Goal: Transaction & Acquisition: Purchase product/service

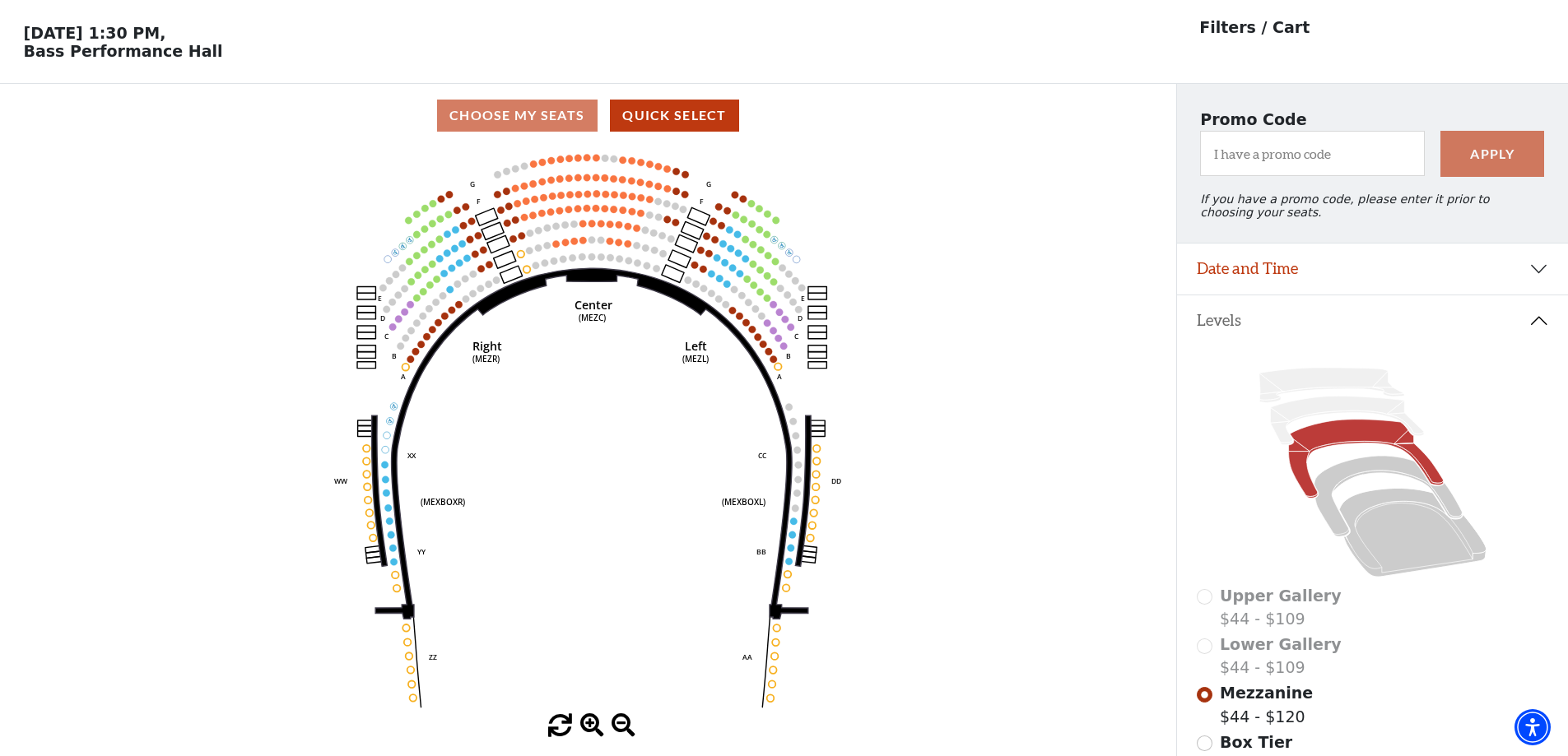
scroll to position [83, 0]
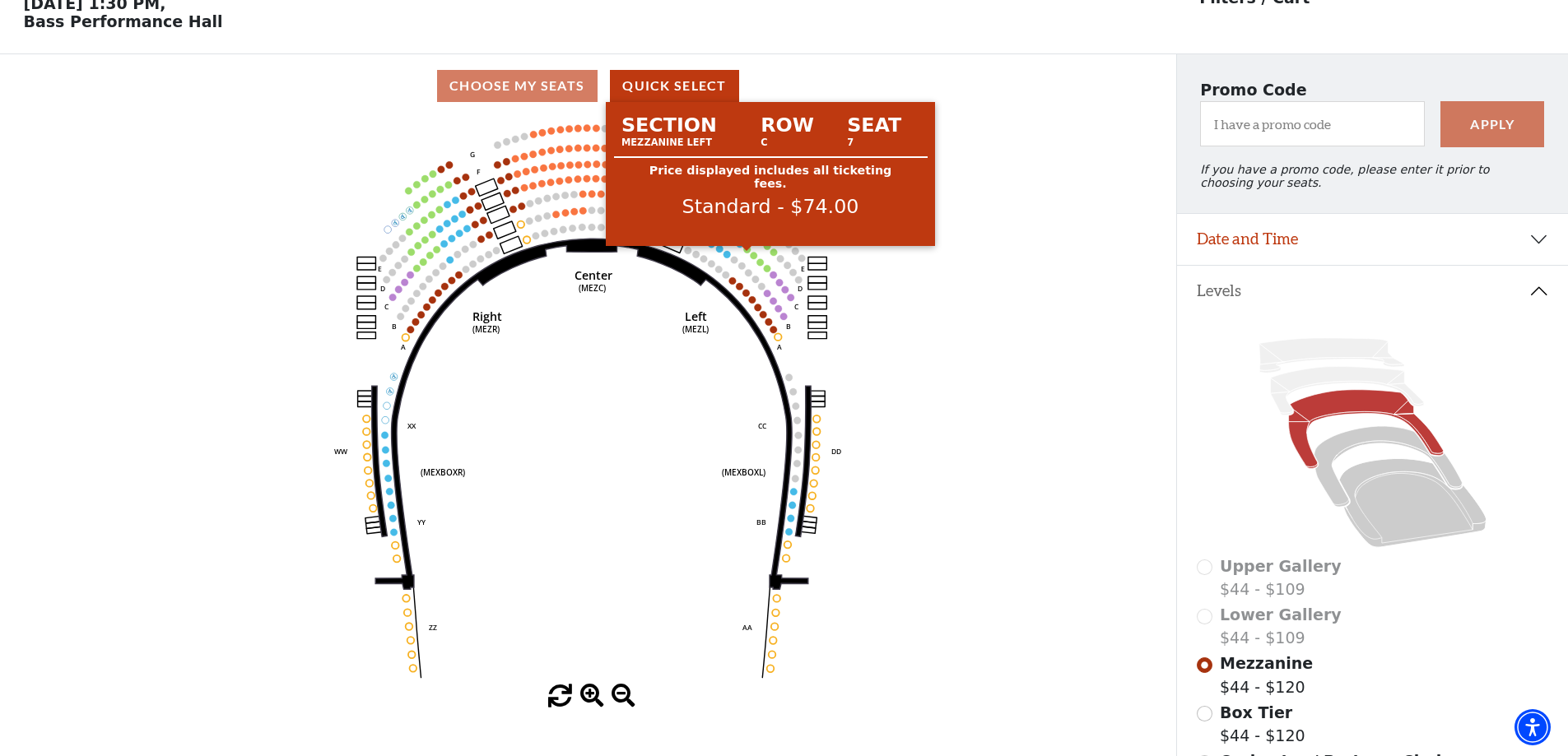
click at [748, 253] on circle at bounding box center [748, 250] width 8 height 8
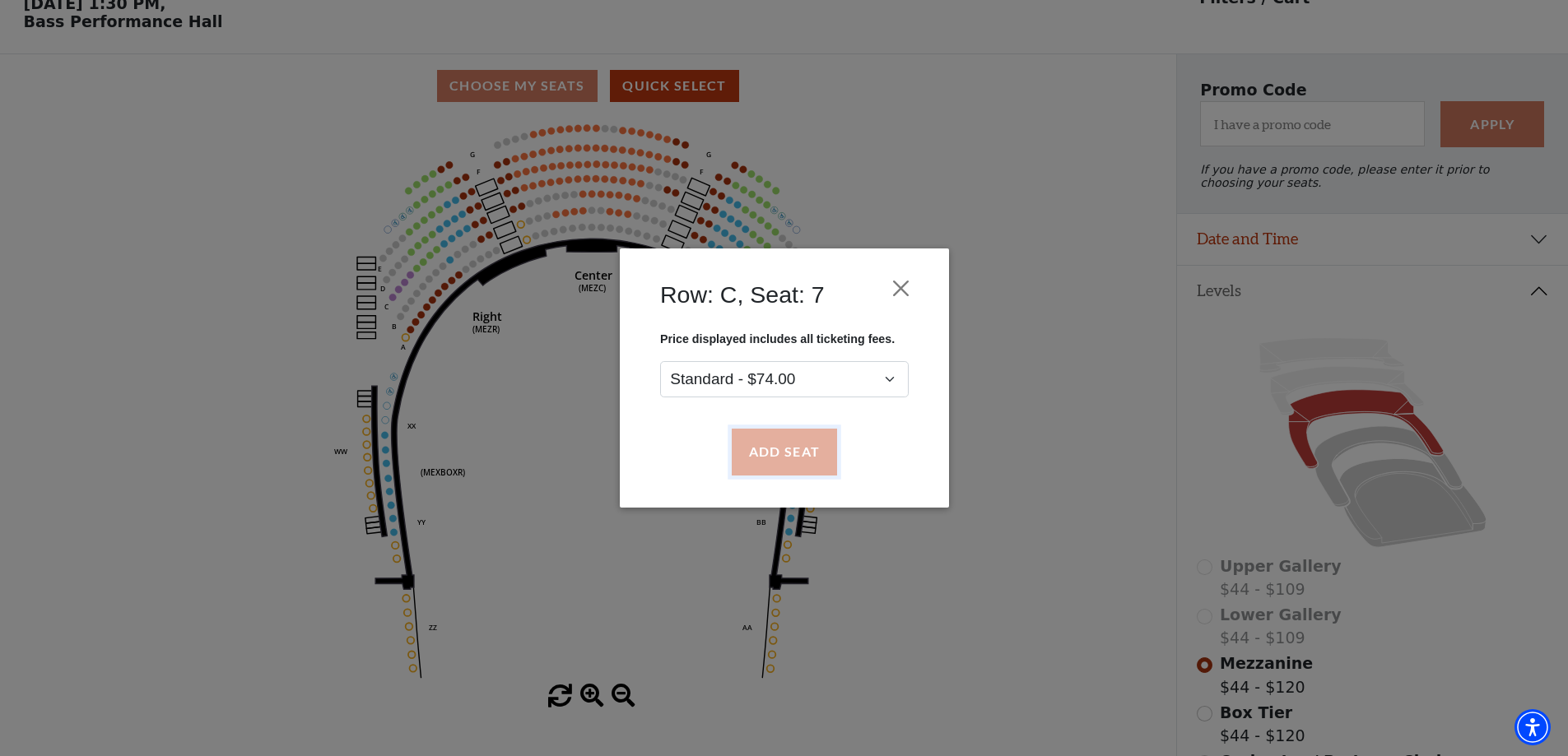
click at [788, 455] on button "Add Seat" at bounding box center [783, 452] width 105 height 46
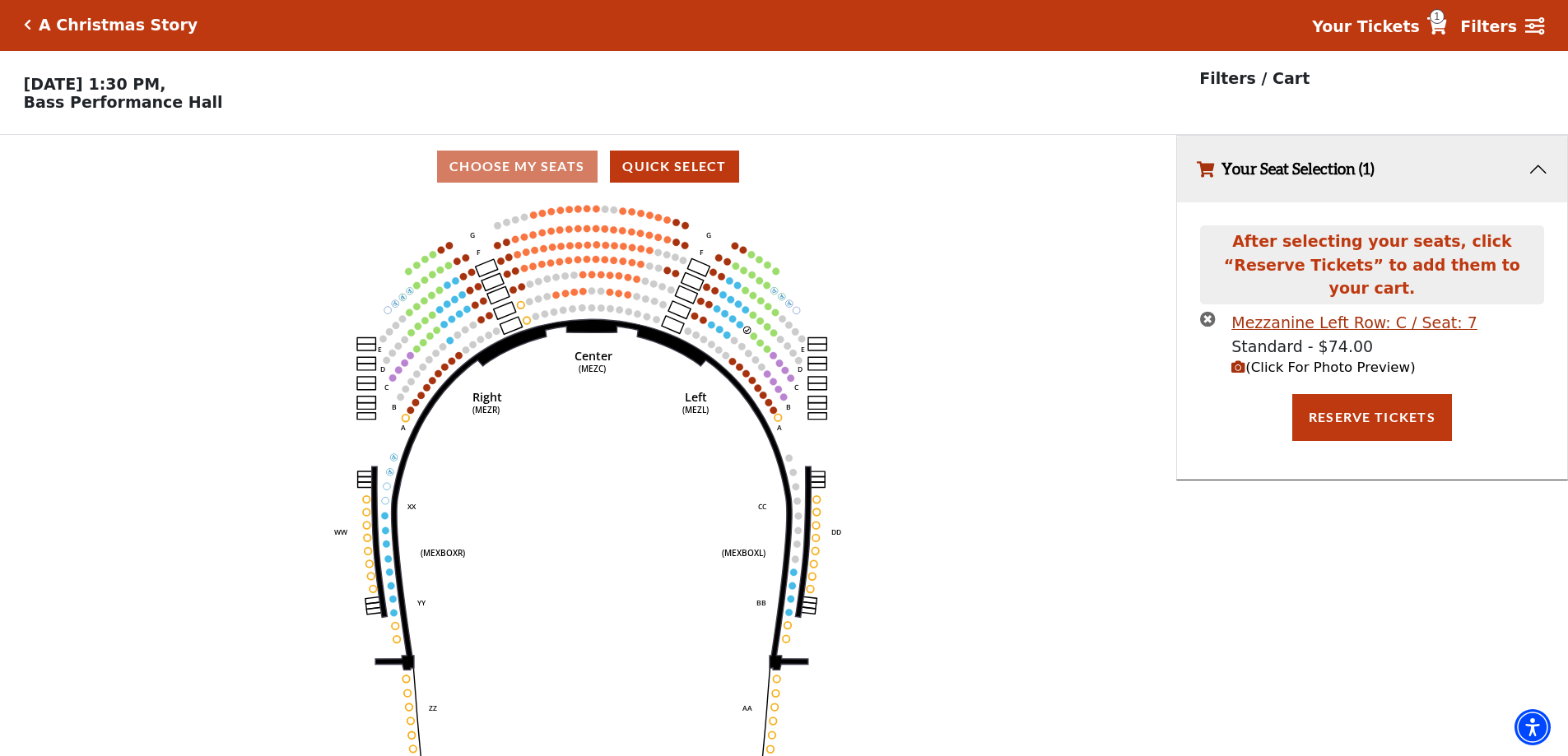
scroll to position [0, 0]
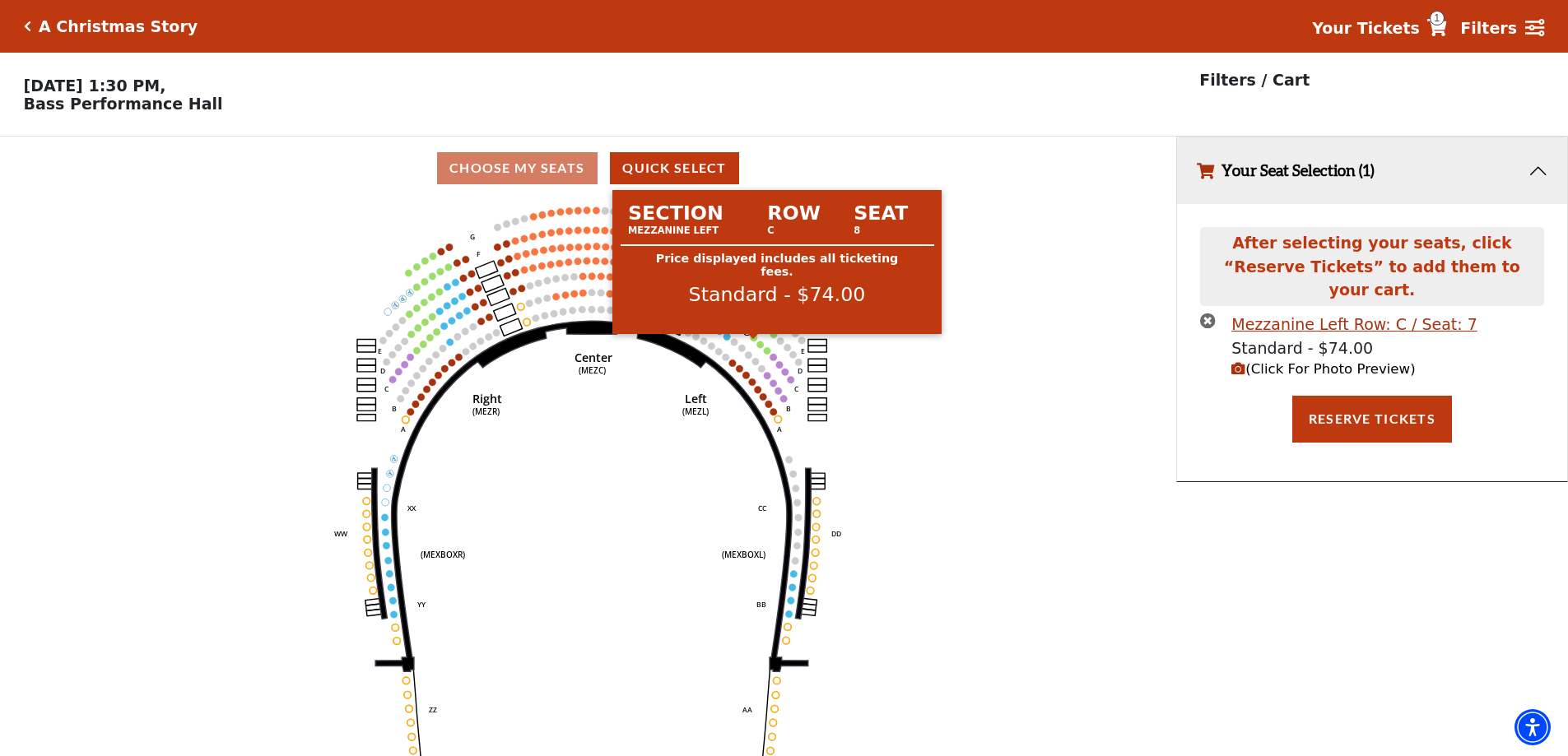
click at [754, 342] on circle at bounding box center [754, 338] width 8 height 8
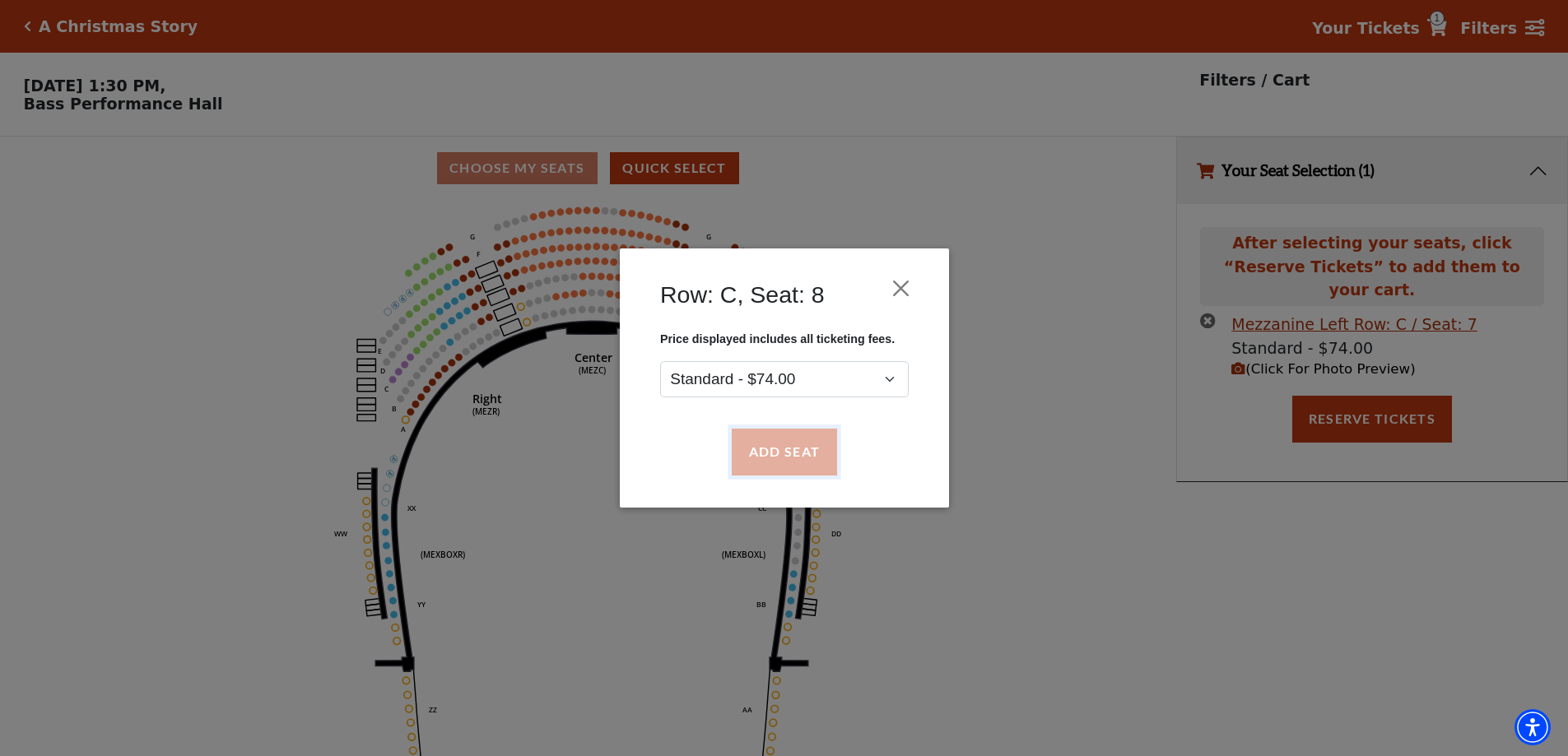
click at [778, 452] on button "Add Seat" at bounding box center [783, 452] width 105 height 46
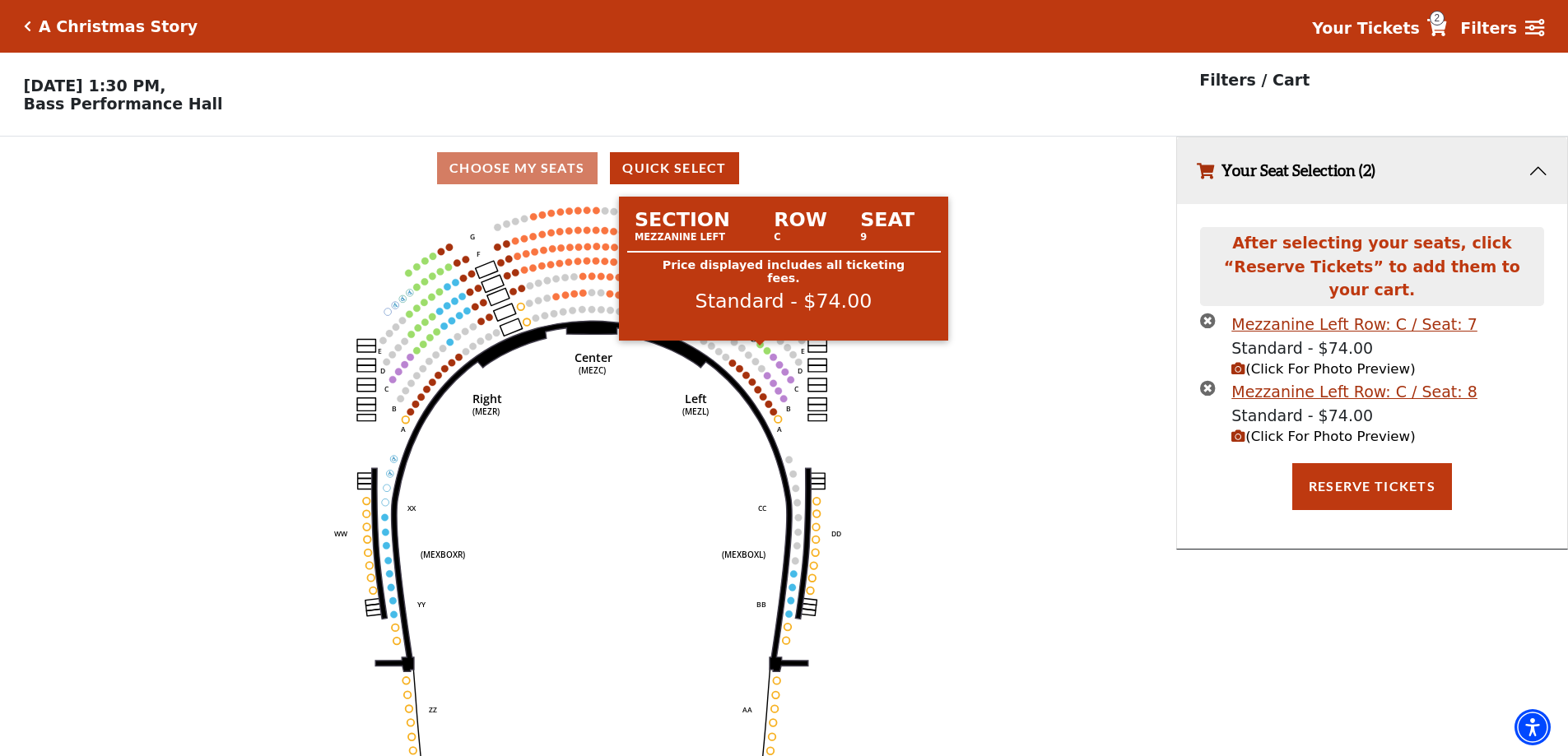
click at [761, 348] on circle at bounding box center [760, 344] width 8 height 8
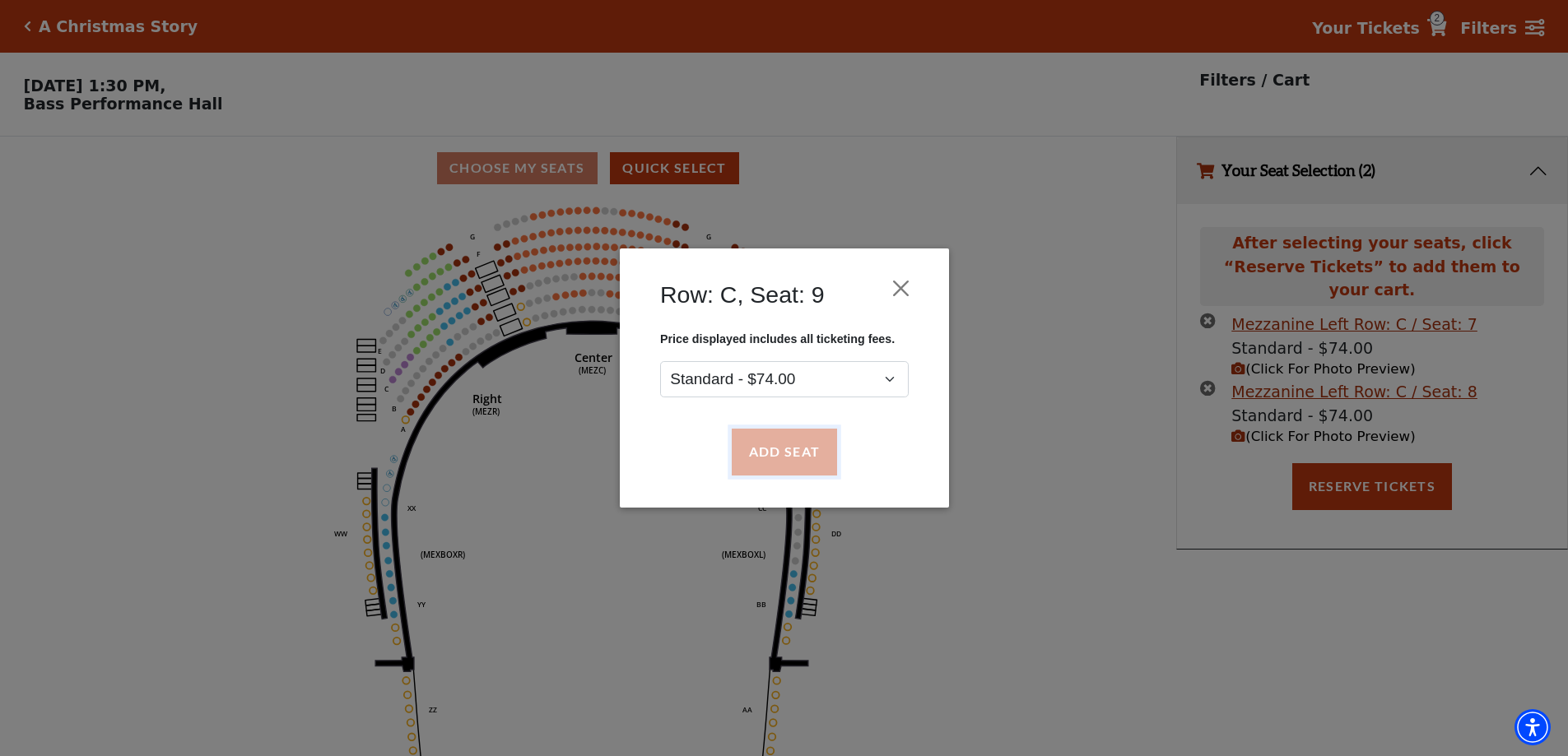
click at [794, 456] on button "Add Seat" at bounding box center [783, 452] width 105 height 46
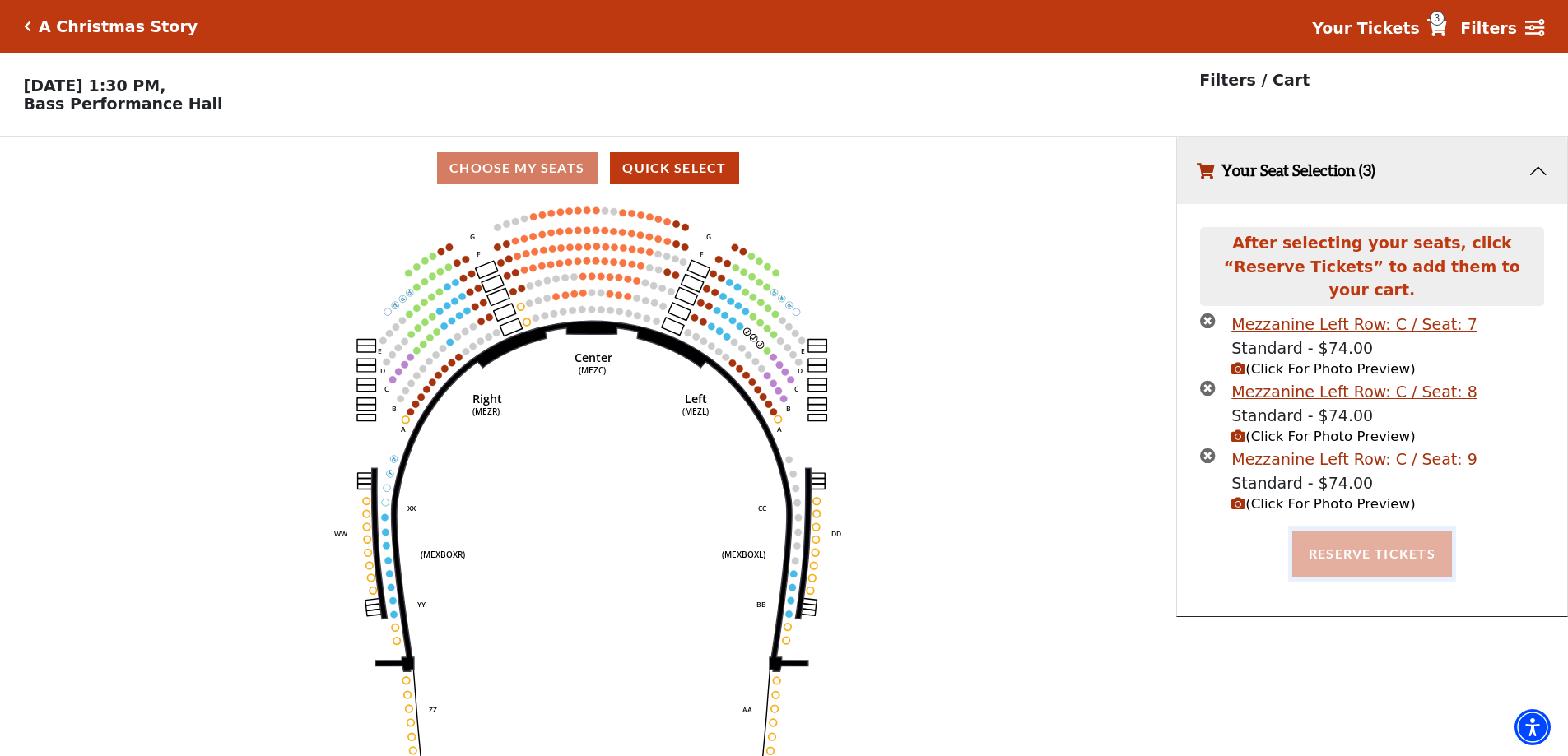
click at [1382, 536] on button "Reserve Tickets" at bounding box center [1371, 554] width 160 height 46
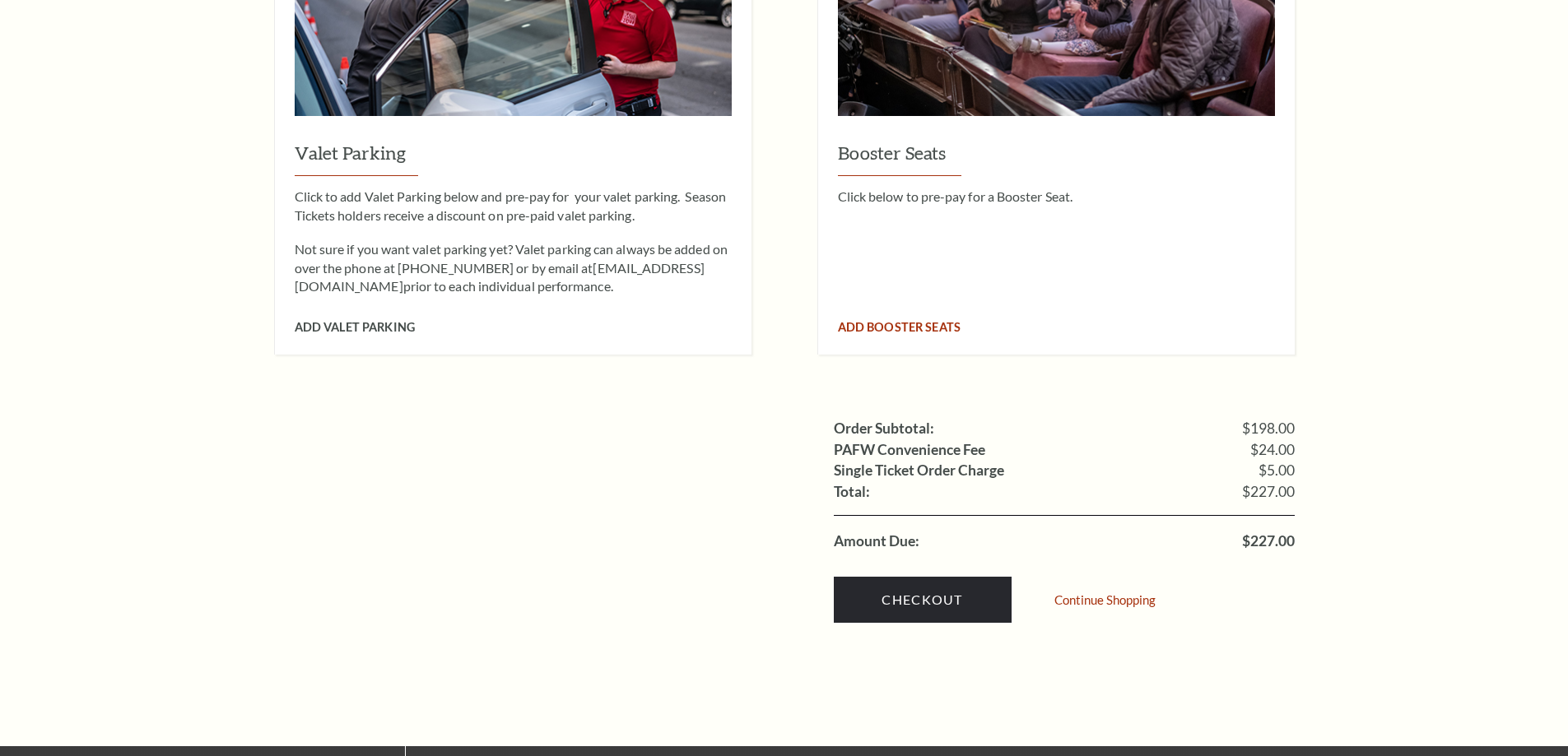
scroll to position [1399, 0]
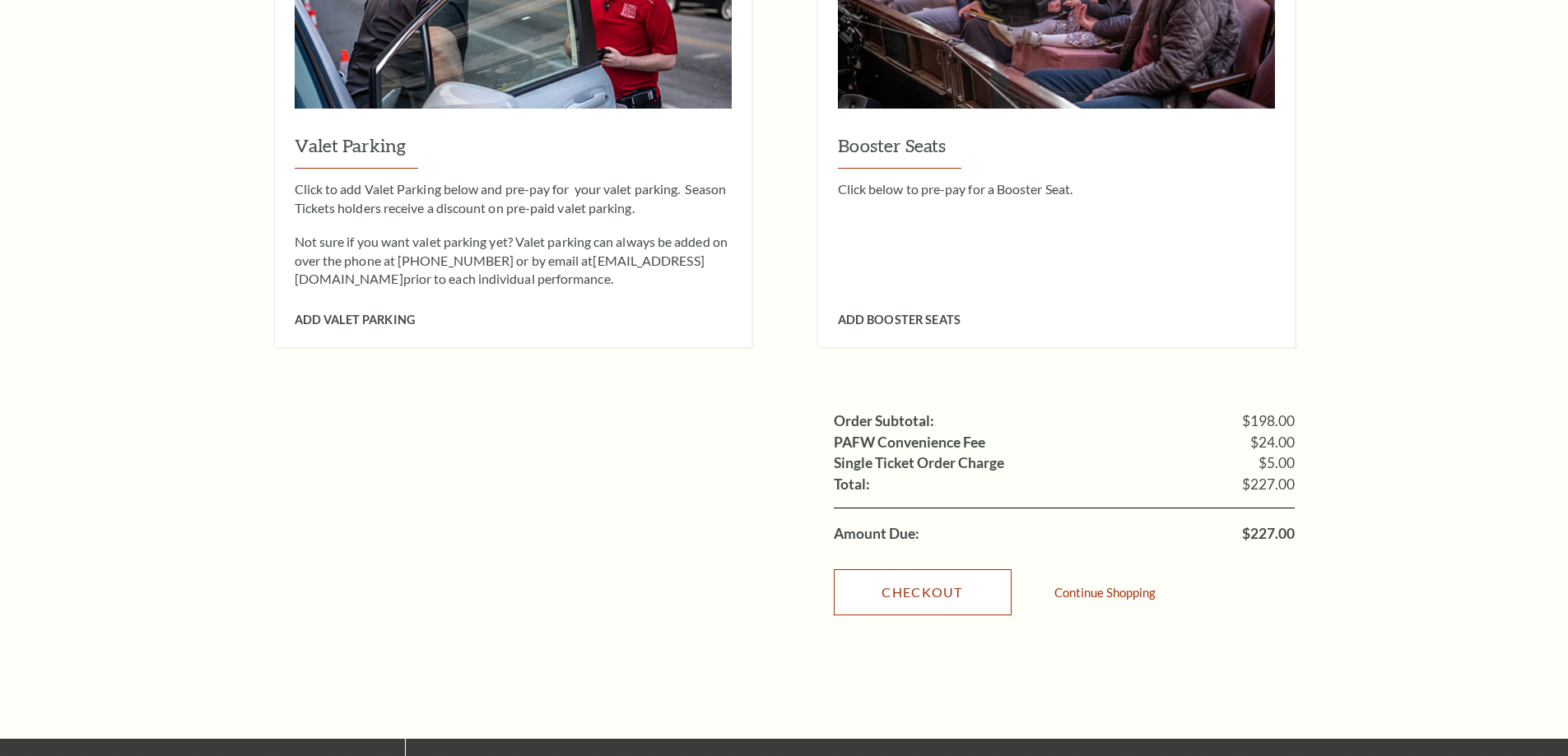
click at [932, 570] on link "Checkout" at bounding box center [922, 592] width 178 height 46
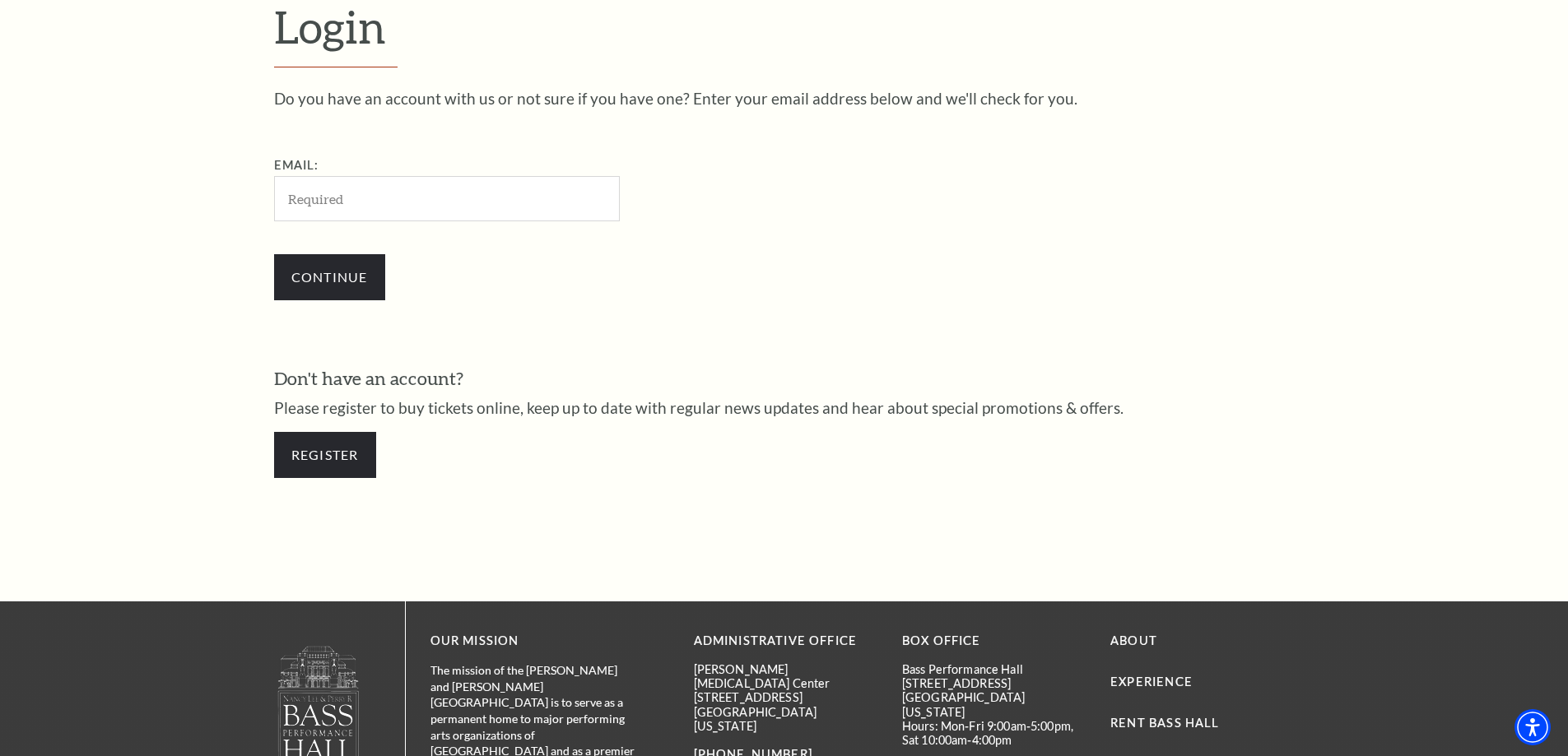
click at [312, 199] on input "Email:" at bounding box center [447, 199] width 346 height 46
type input "jennifer.wiggins@granburyisd.org"
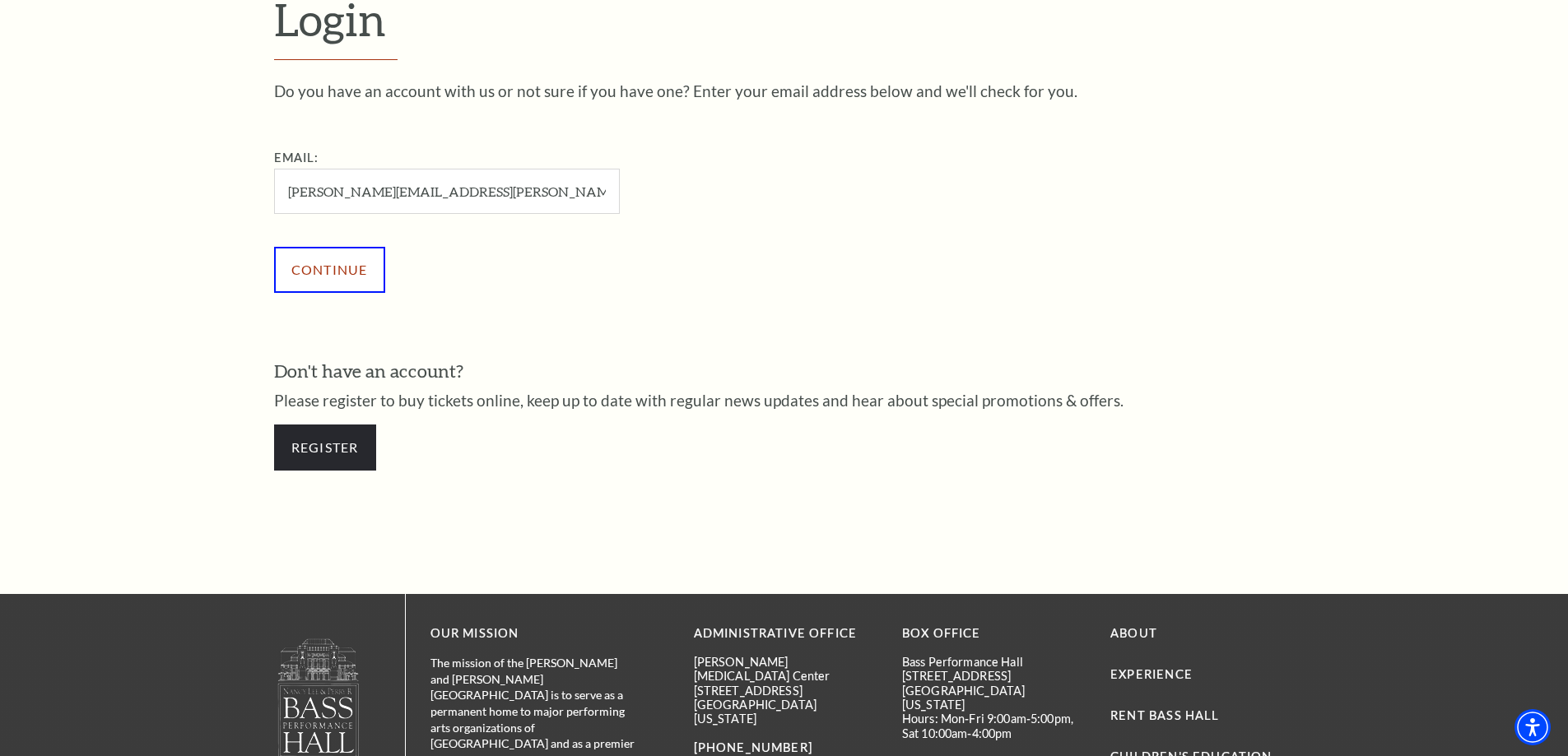
scroll to position [543, 0]
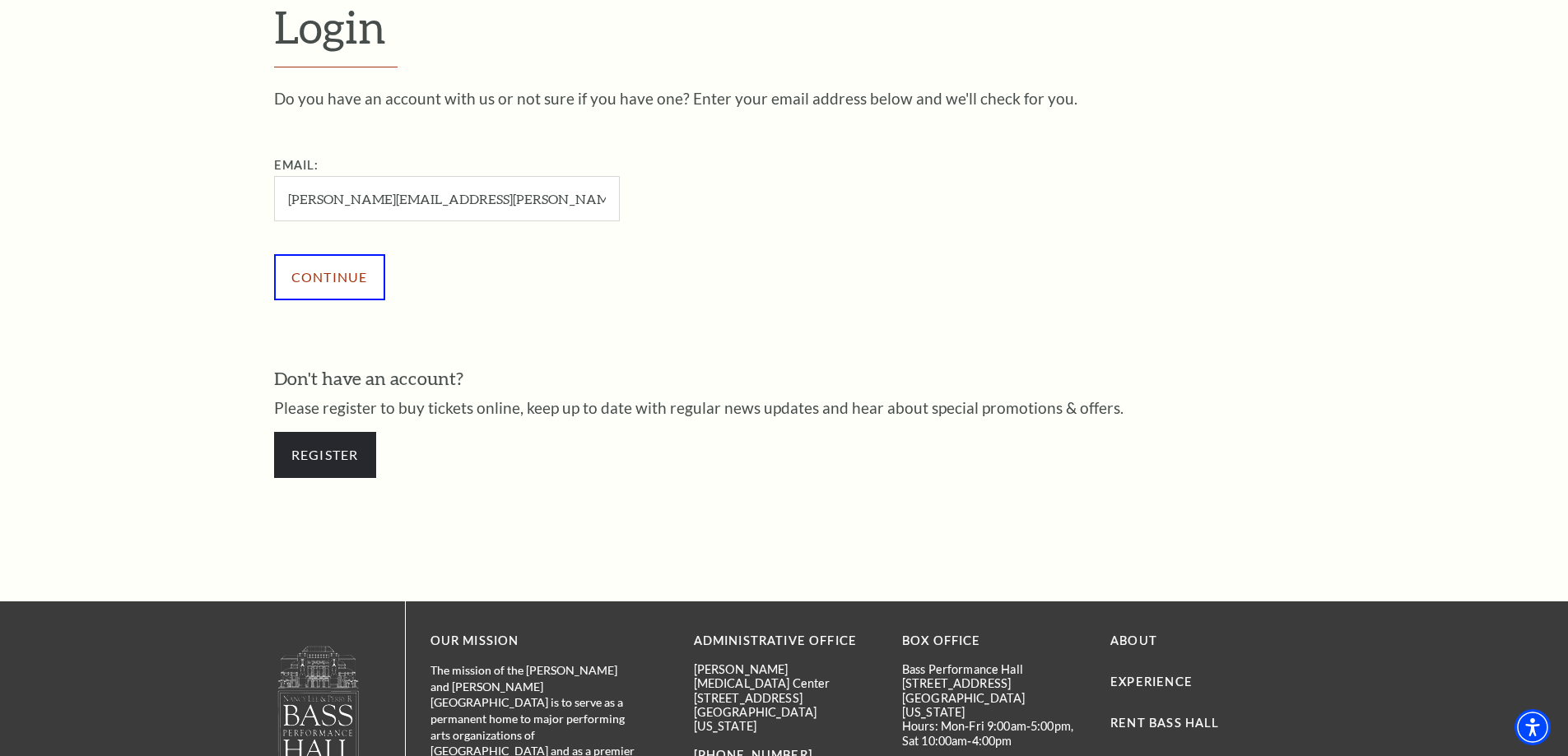
click at [349, 276] on input "Continue" at bounding box center [330, 277] width 111 height 46
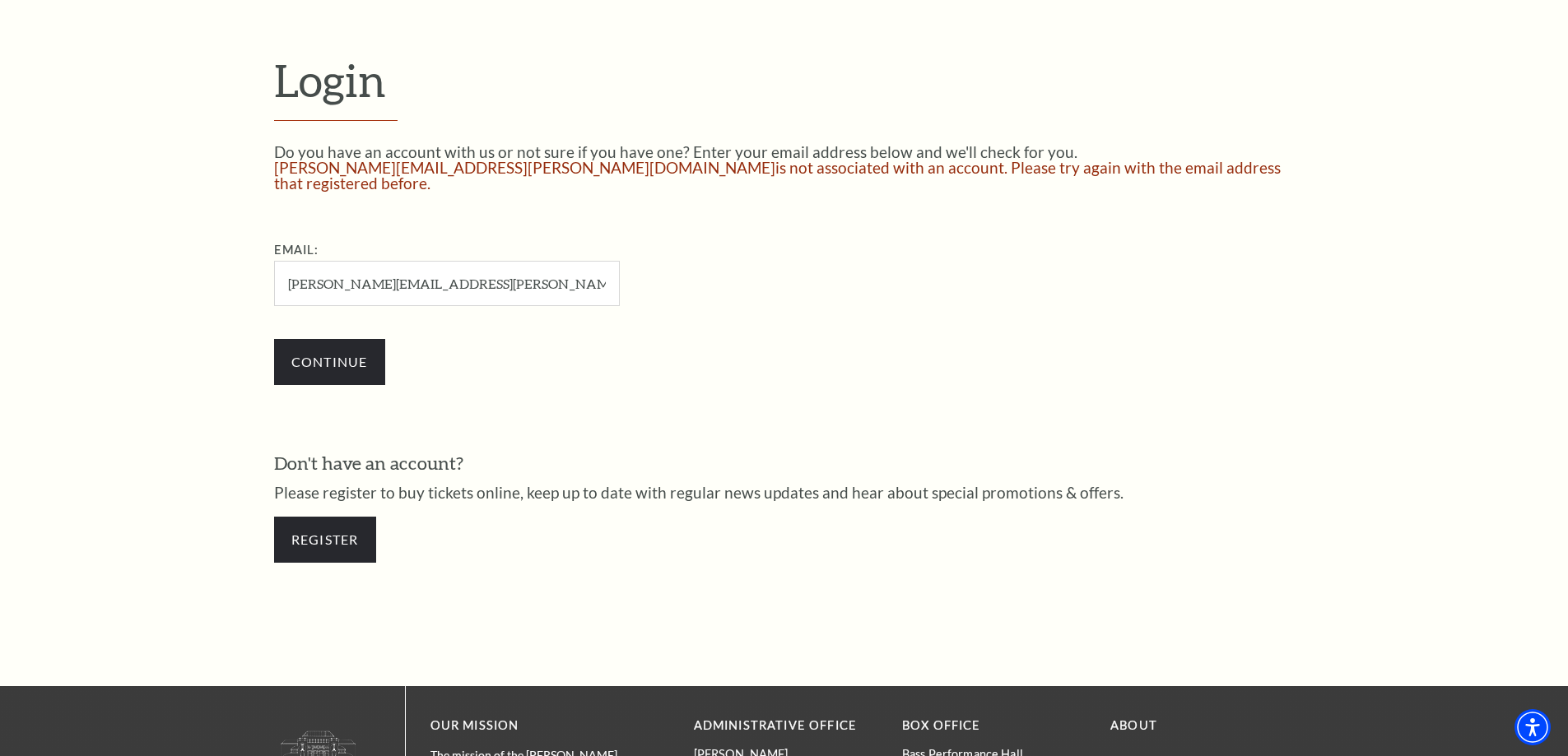
scroll to position [525, 0]
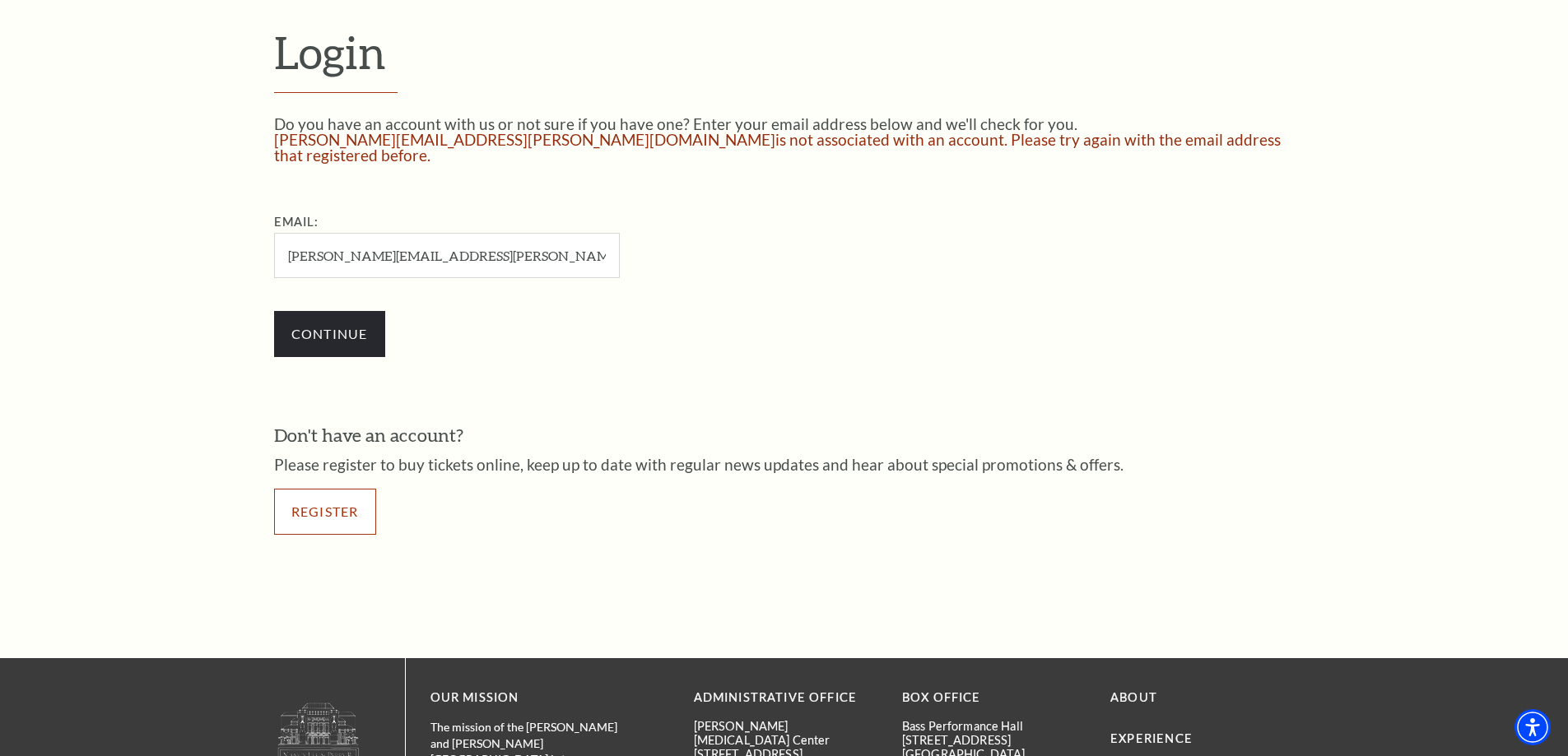
click at [319, 493] on link "Register" at bounding box center [325, 511] width 102 height 46
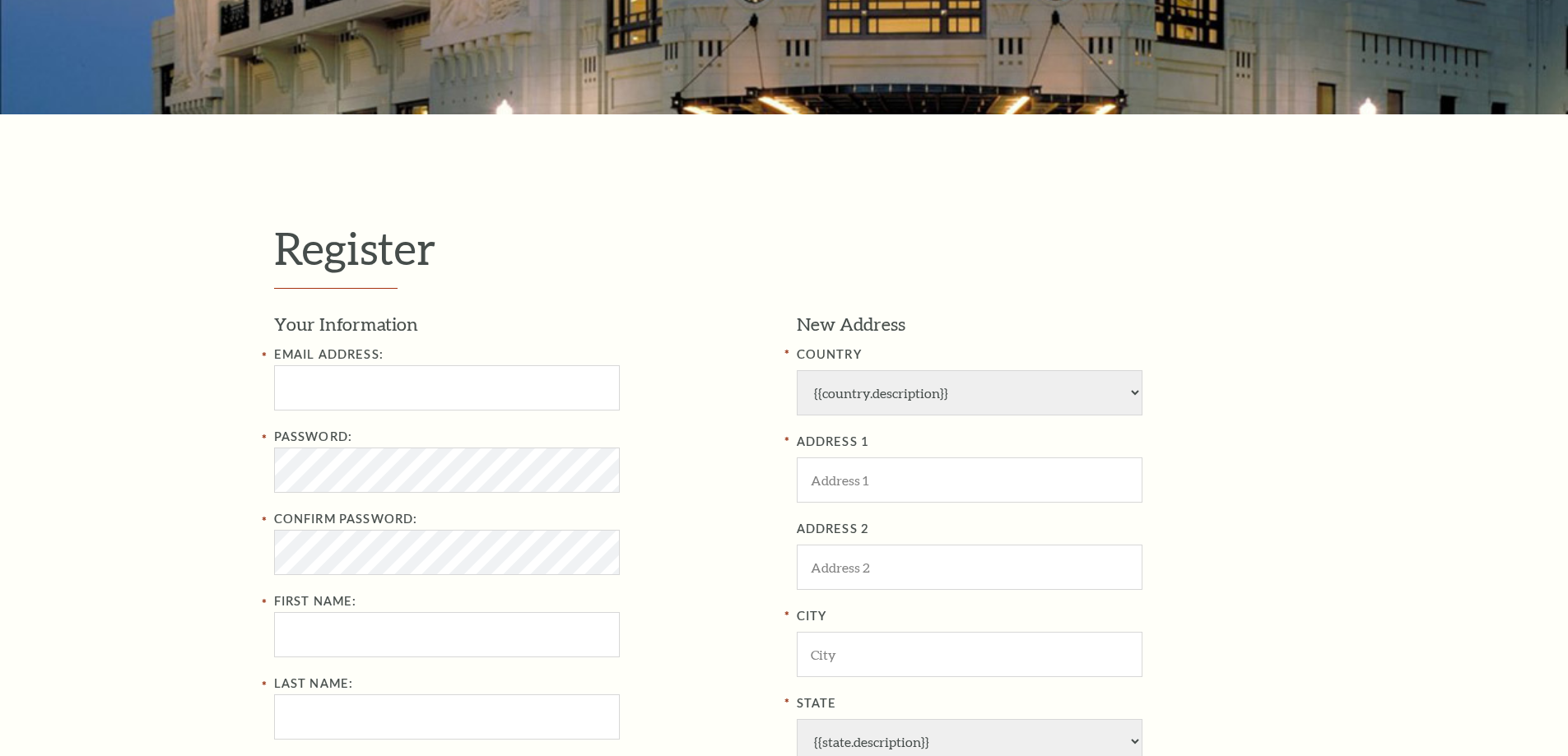
select select "1"
select select "TX"
click at [315, 391] on input "text" at bounding box center [447, 388] width 346 height 46
type input "jennifer.wiggins@granburyisd.org"
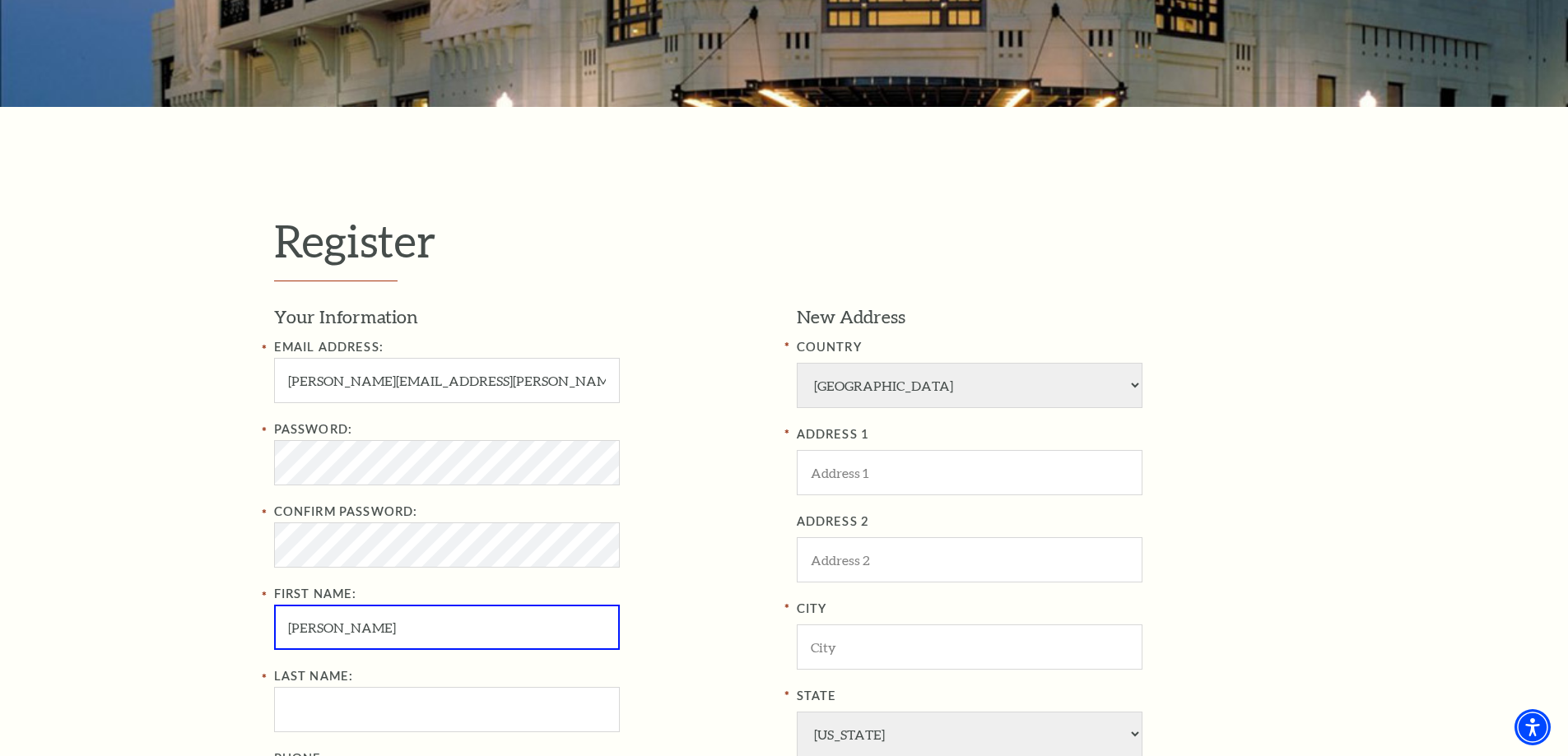
type input "Jennifer"
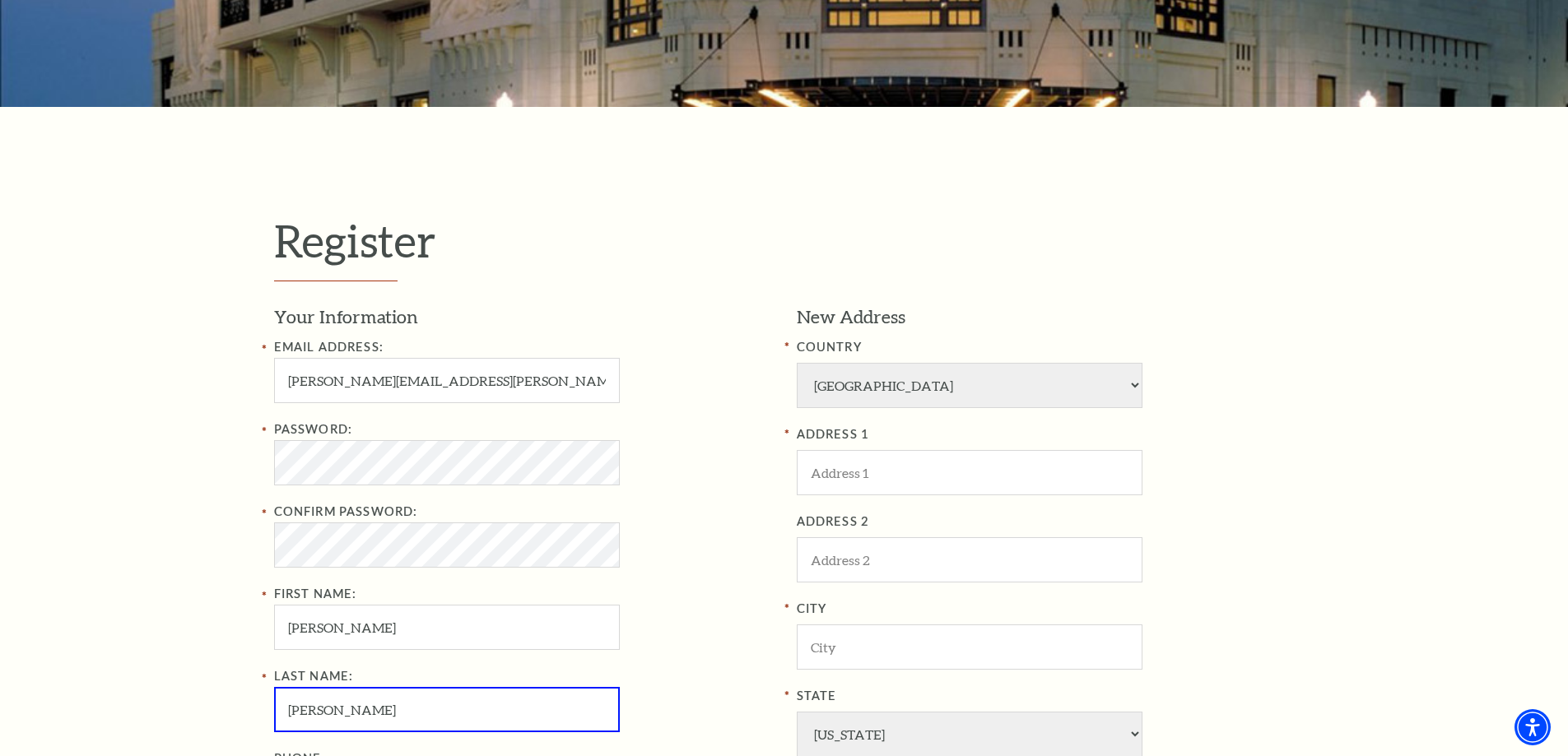
type input "Wiggins"
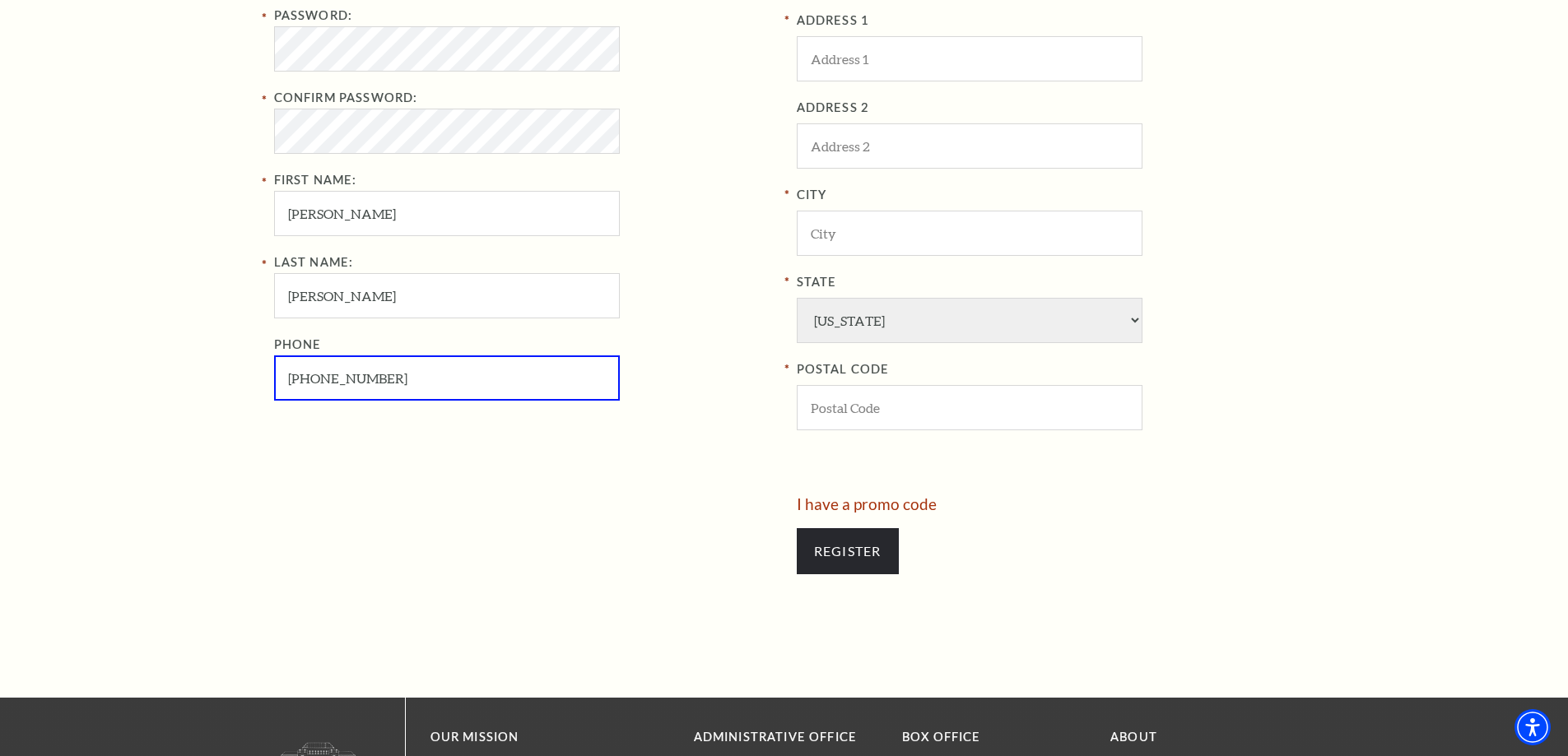
type input "817-408-0796"
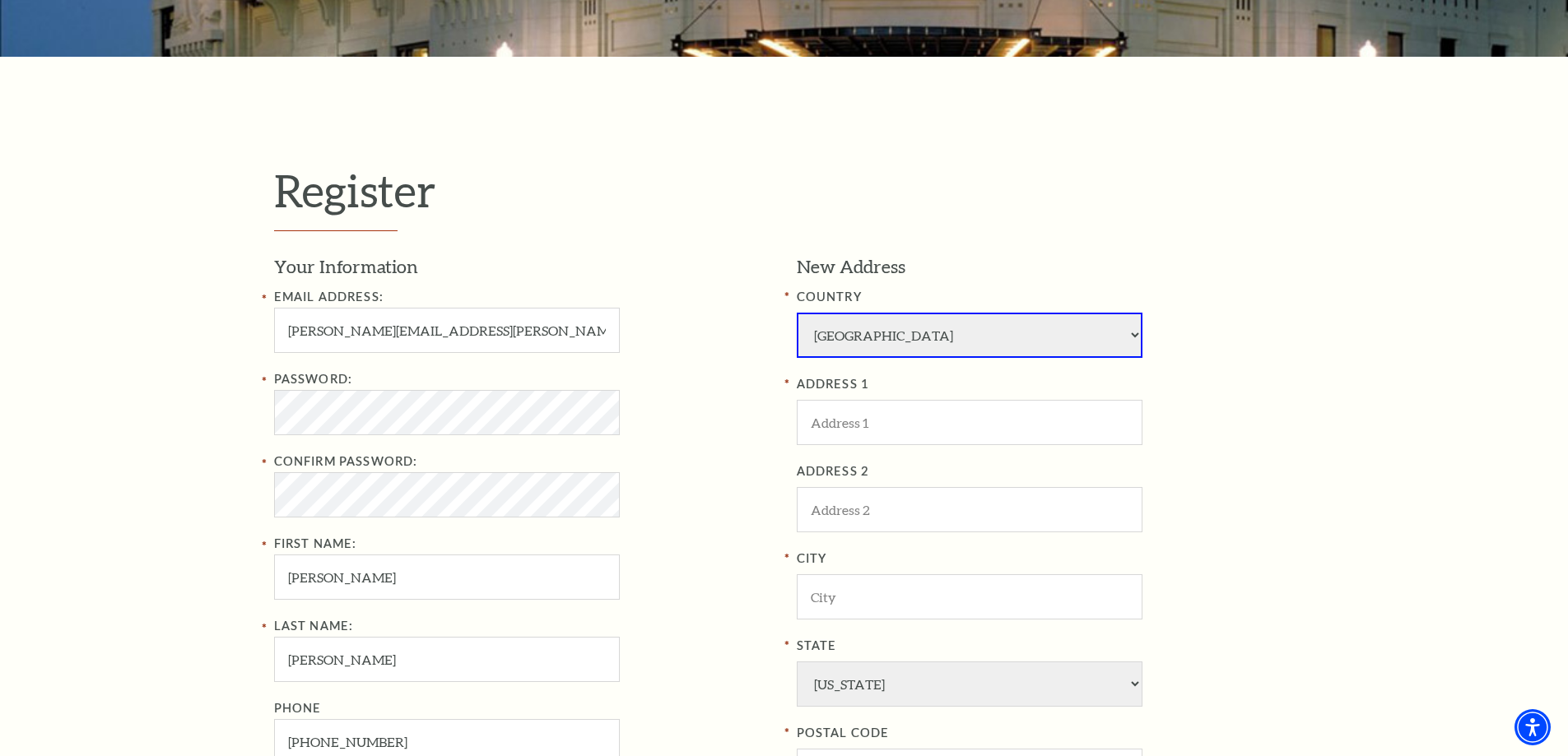
scroll to position [418, 0]
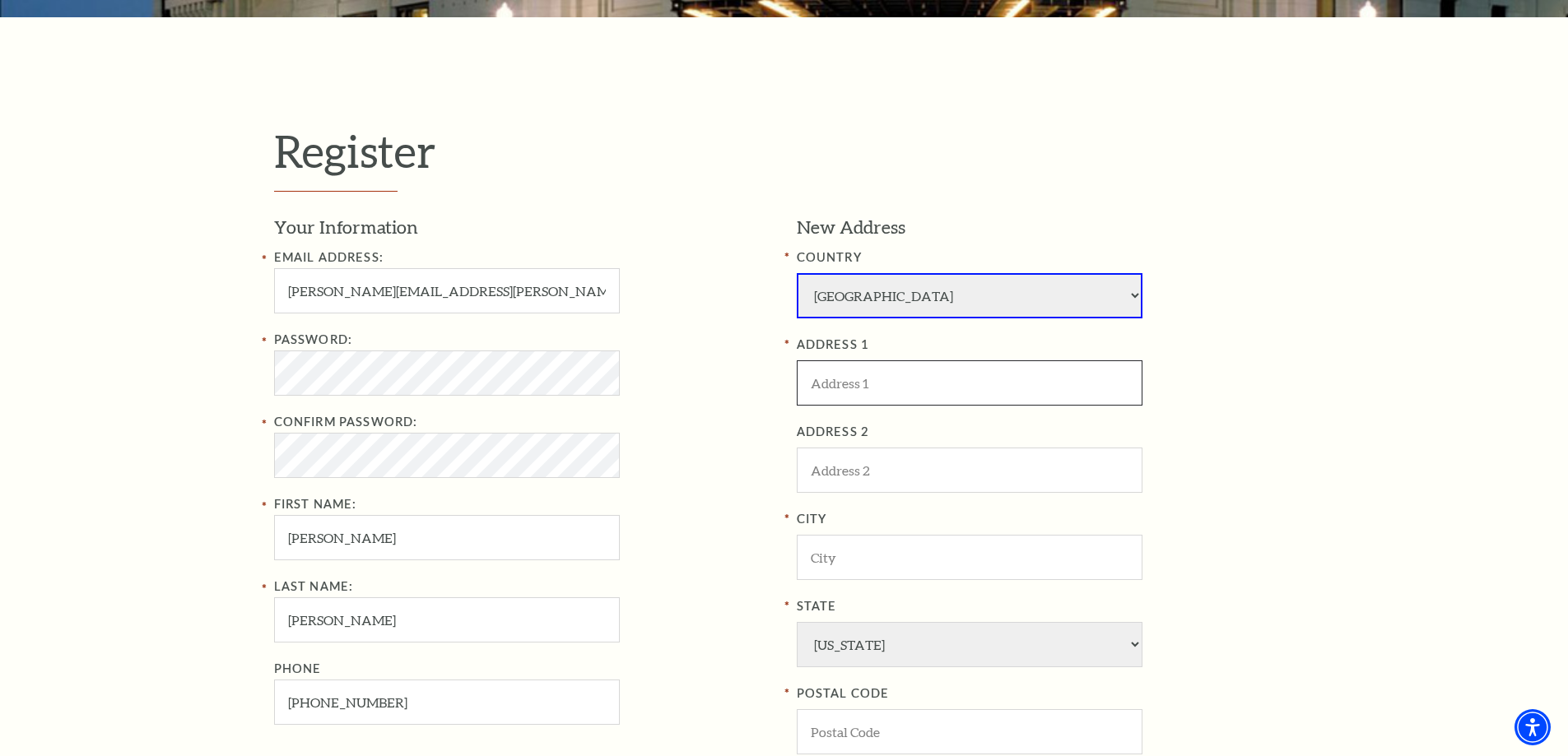
click at [845, 388] on input "ADDRESS 1" at bounding box center [970, 383] width 346 height 46
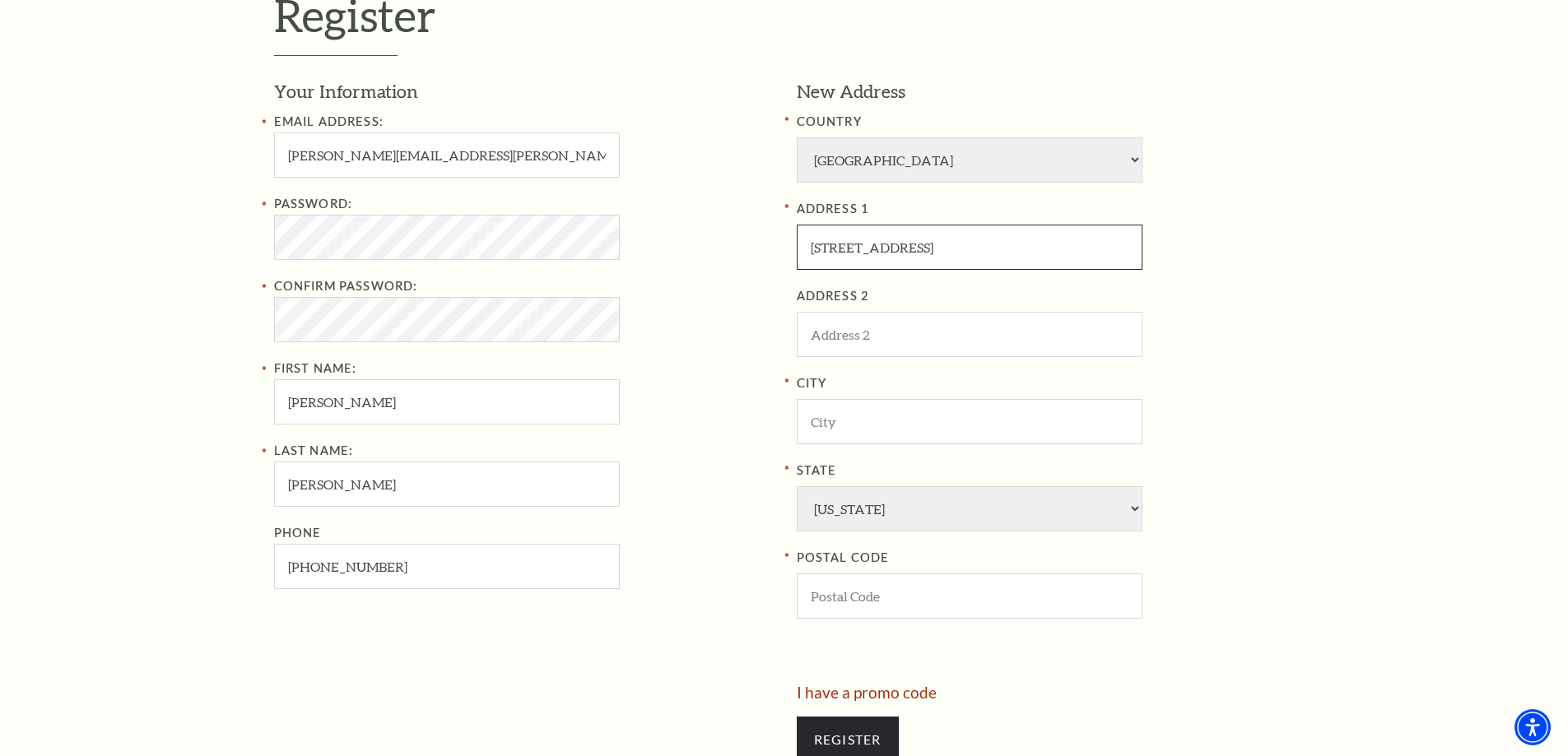
scroll to position [583, 0]
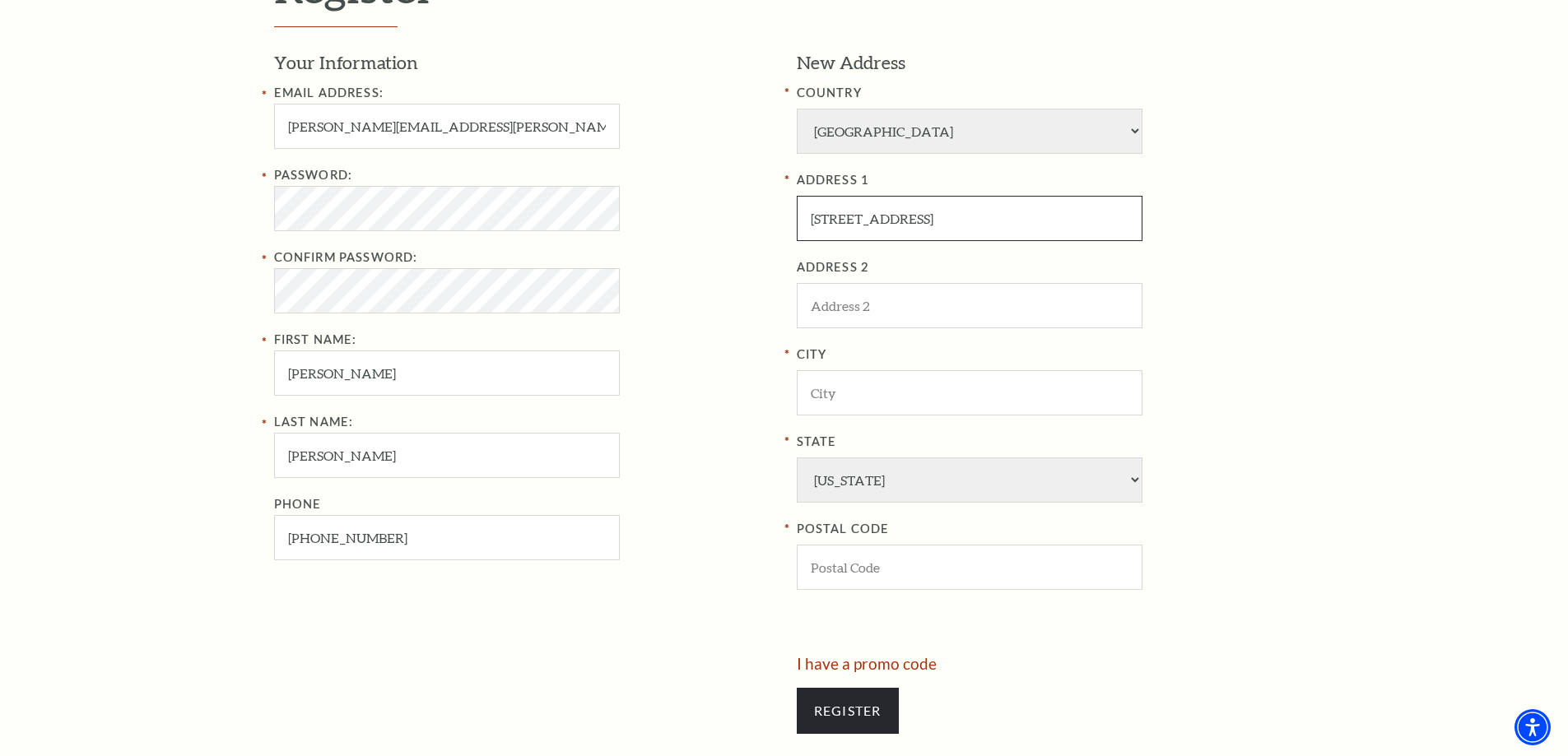
type input "4117 Fairway Dr"
click at [857, 407] on input "City" at bounding box center [970, 393] width 346 height 46
type input "Granbury"
click at [868, 579] on input "POSTAL CODE" at bounding box center [970, 568] width 346 height 46
type input "76049"
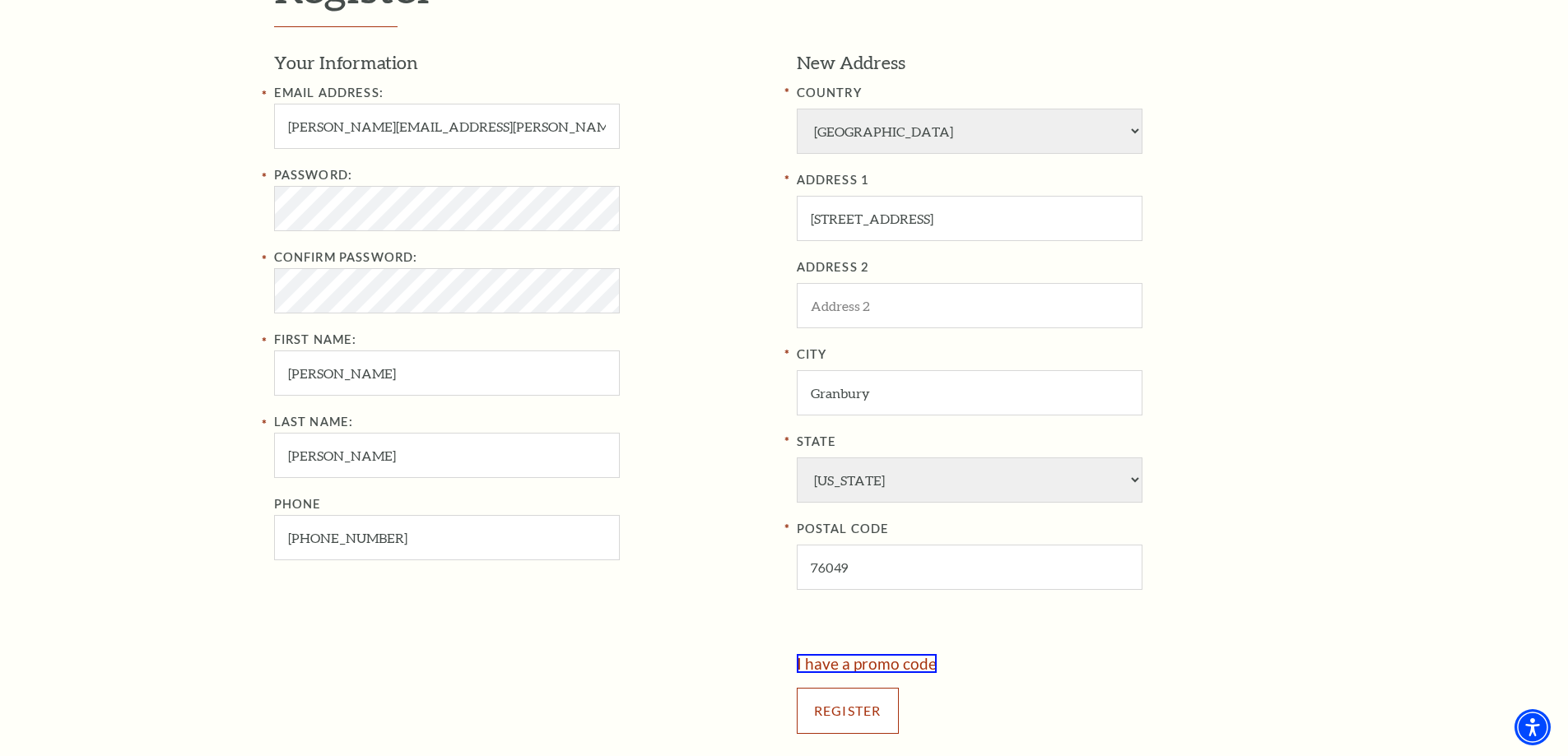
click at [850, 710] on input "Register" at bounding box center [847, 710] width 102 height 46
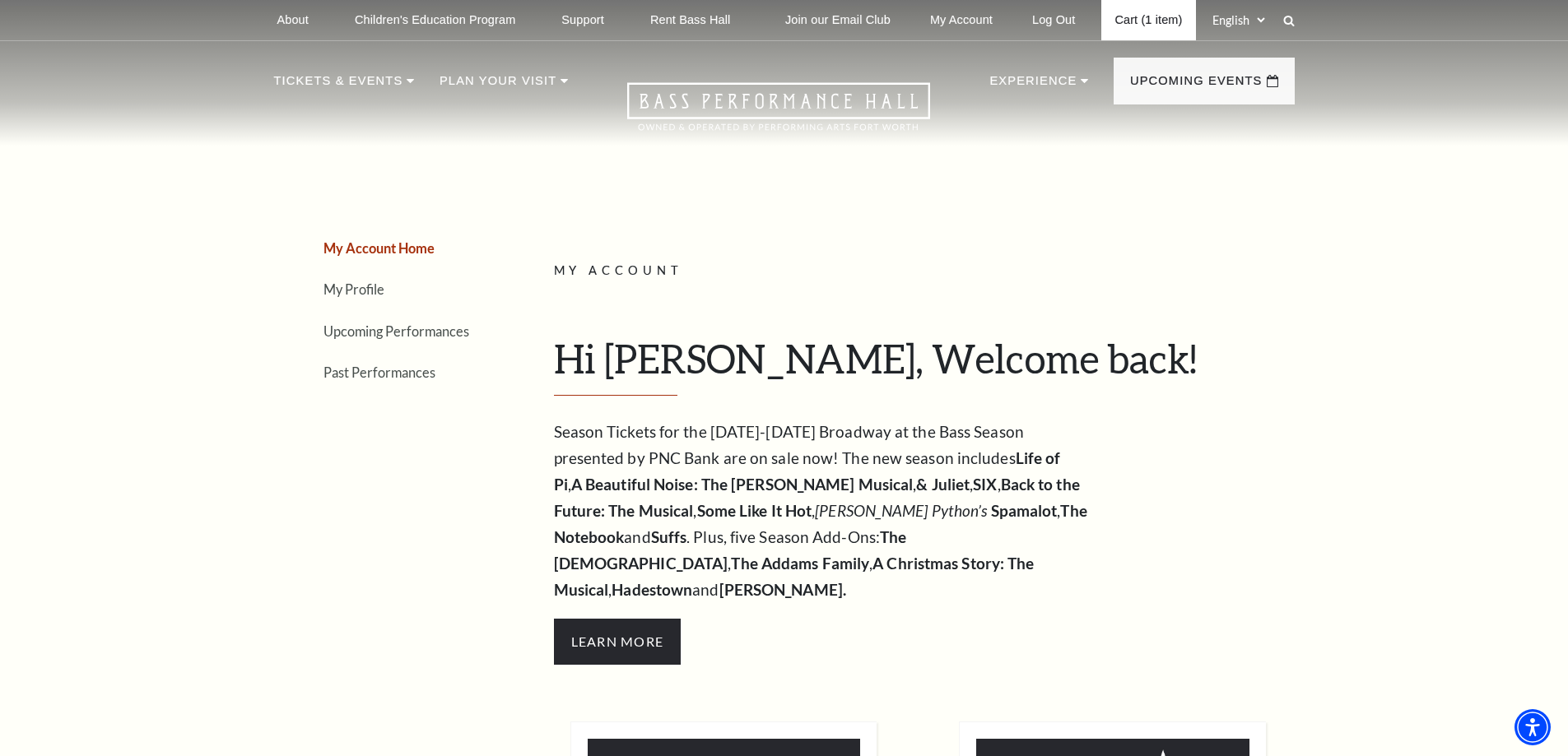
click at [1143, 24] on link "Cart (1 item)" at bounding box center [1148, 20] width 94 height 40
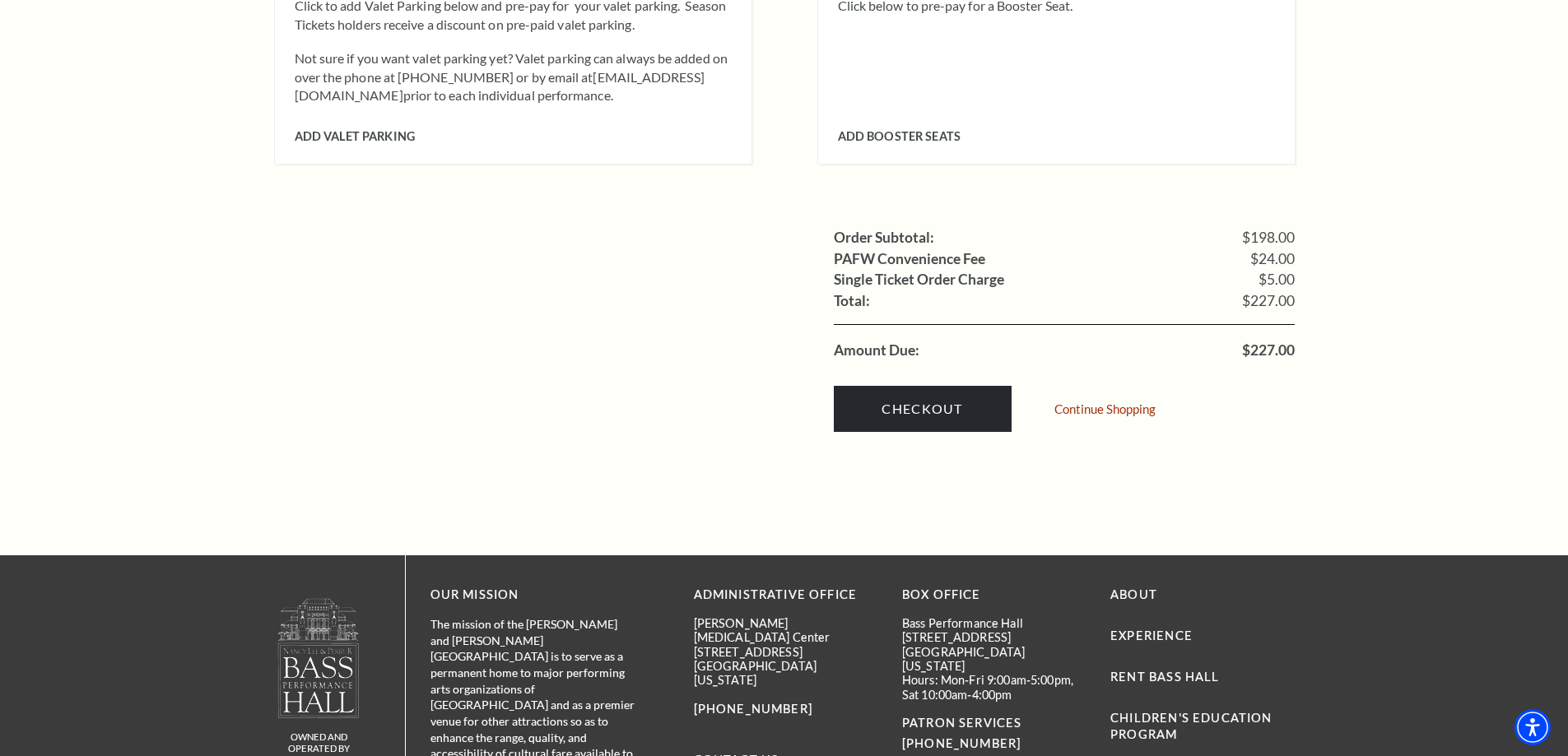
scroll to position [1645, 0]
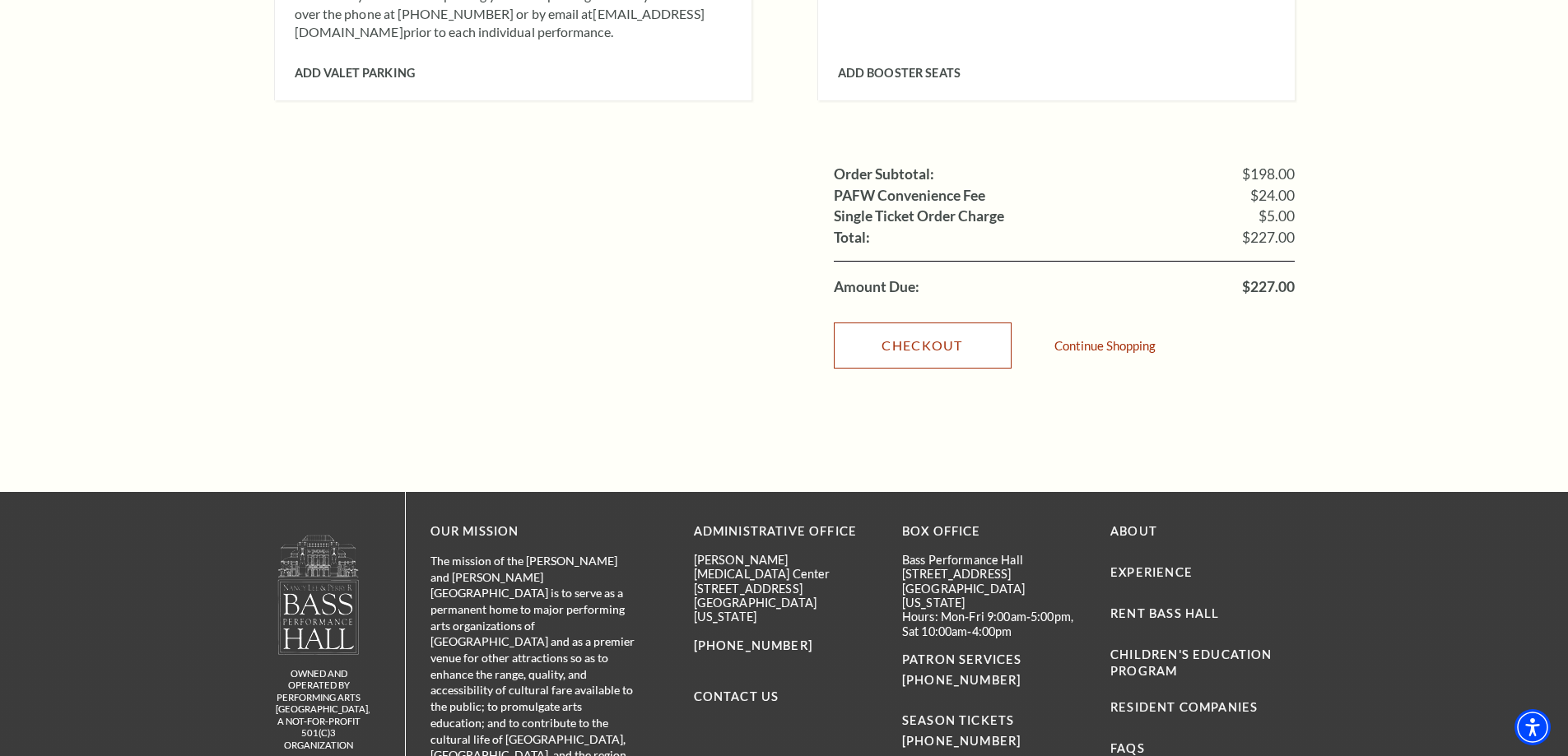
click at [933, 322] on link "Checkout" at bounding box center [922, 345] width 178 height 46
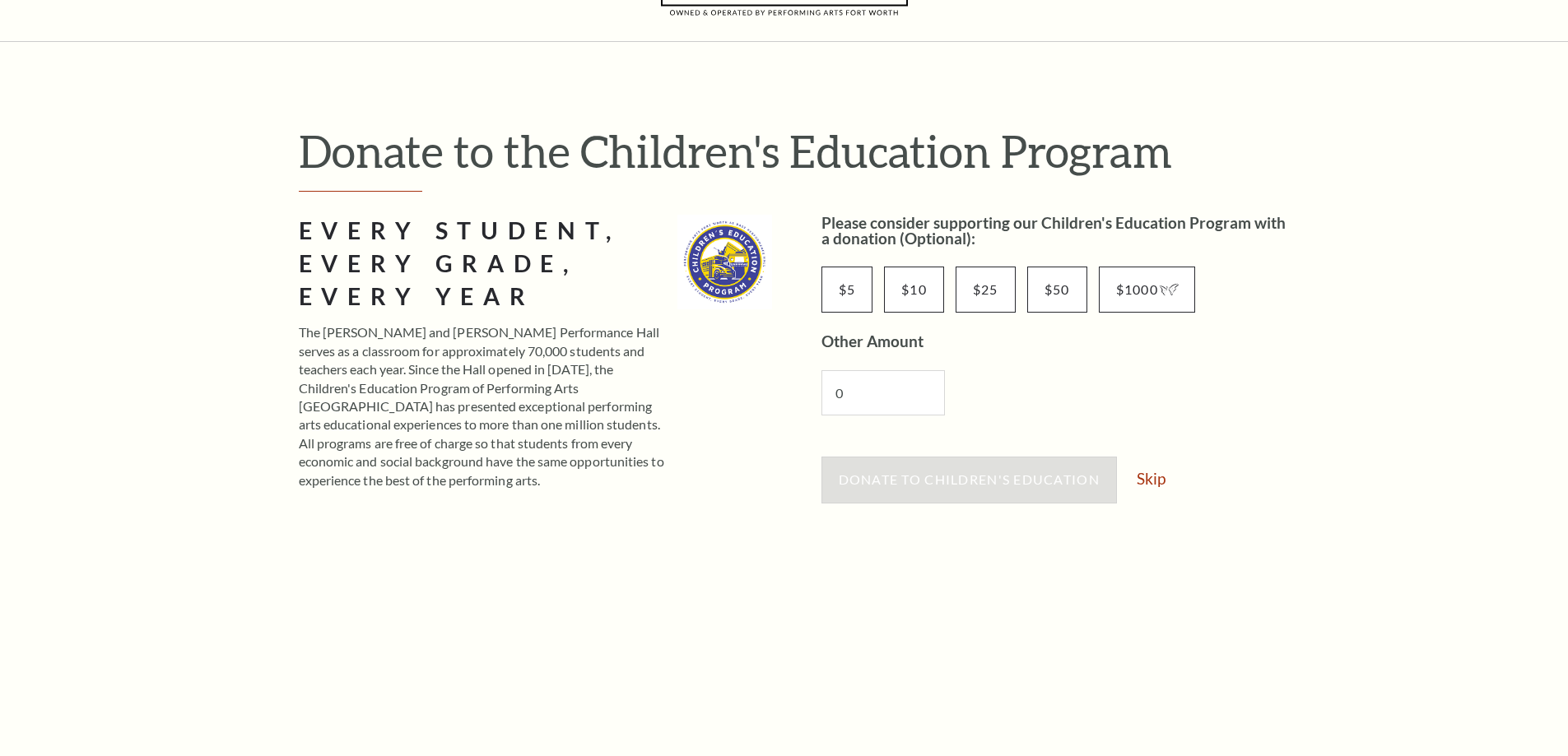
scroll to position [165, 0]
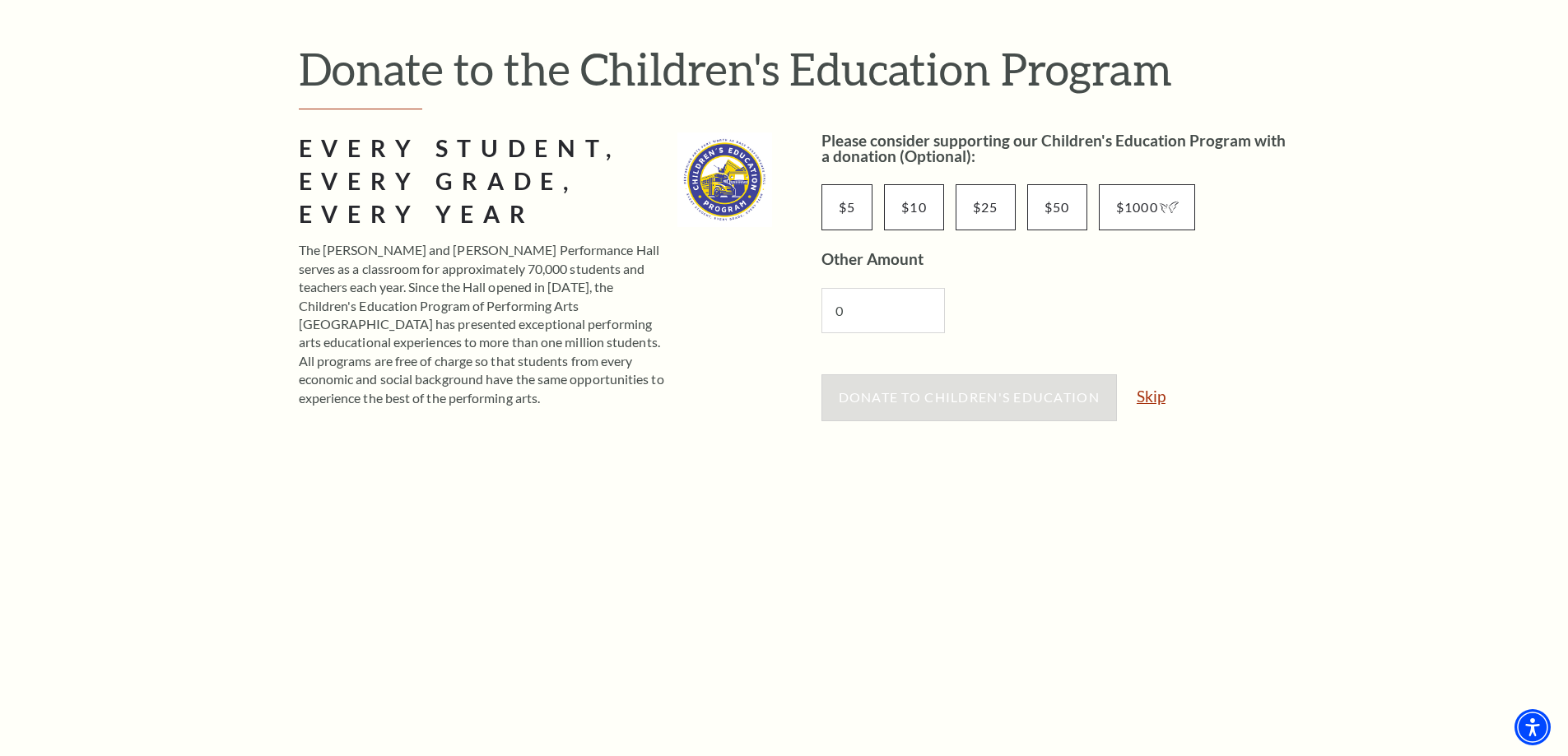
click at [1151, 401] on link "Skip" at bounding box center [1151, 396] width 29 height 16
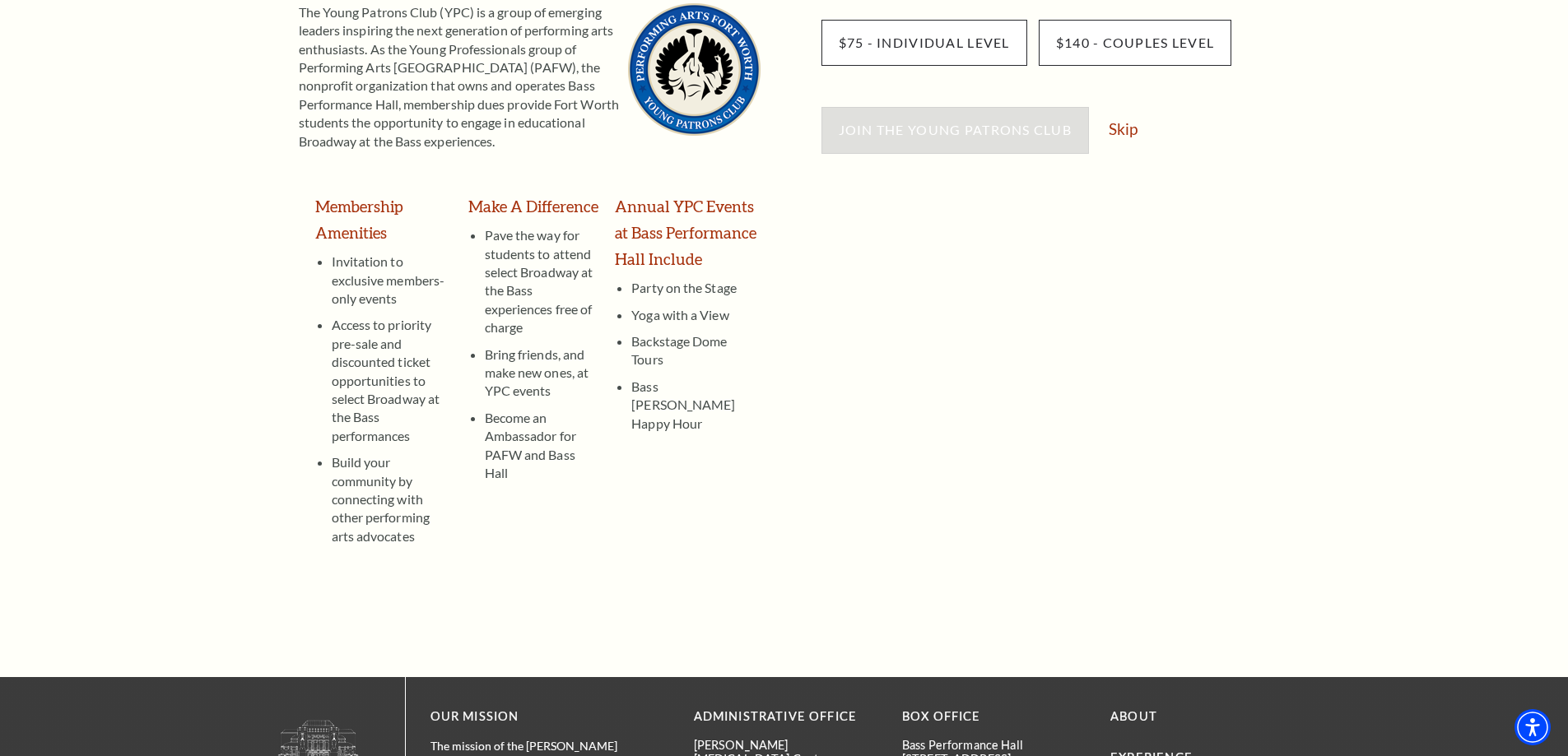
scroll to position [329, 0]
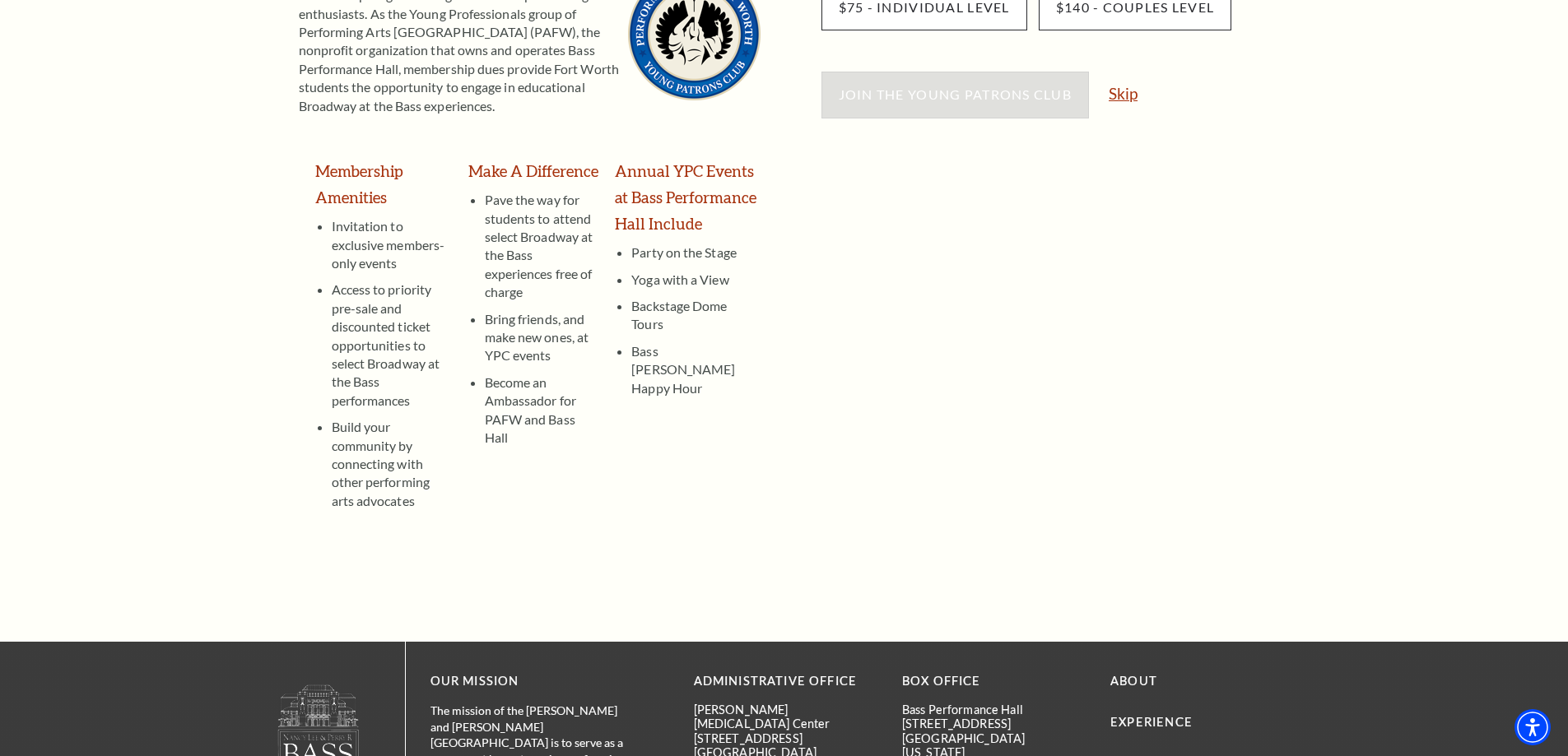
click at [1124, 95] on link "Skip" at bounding box center [1123, 93] width 29 height 16
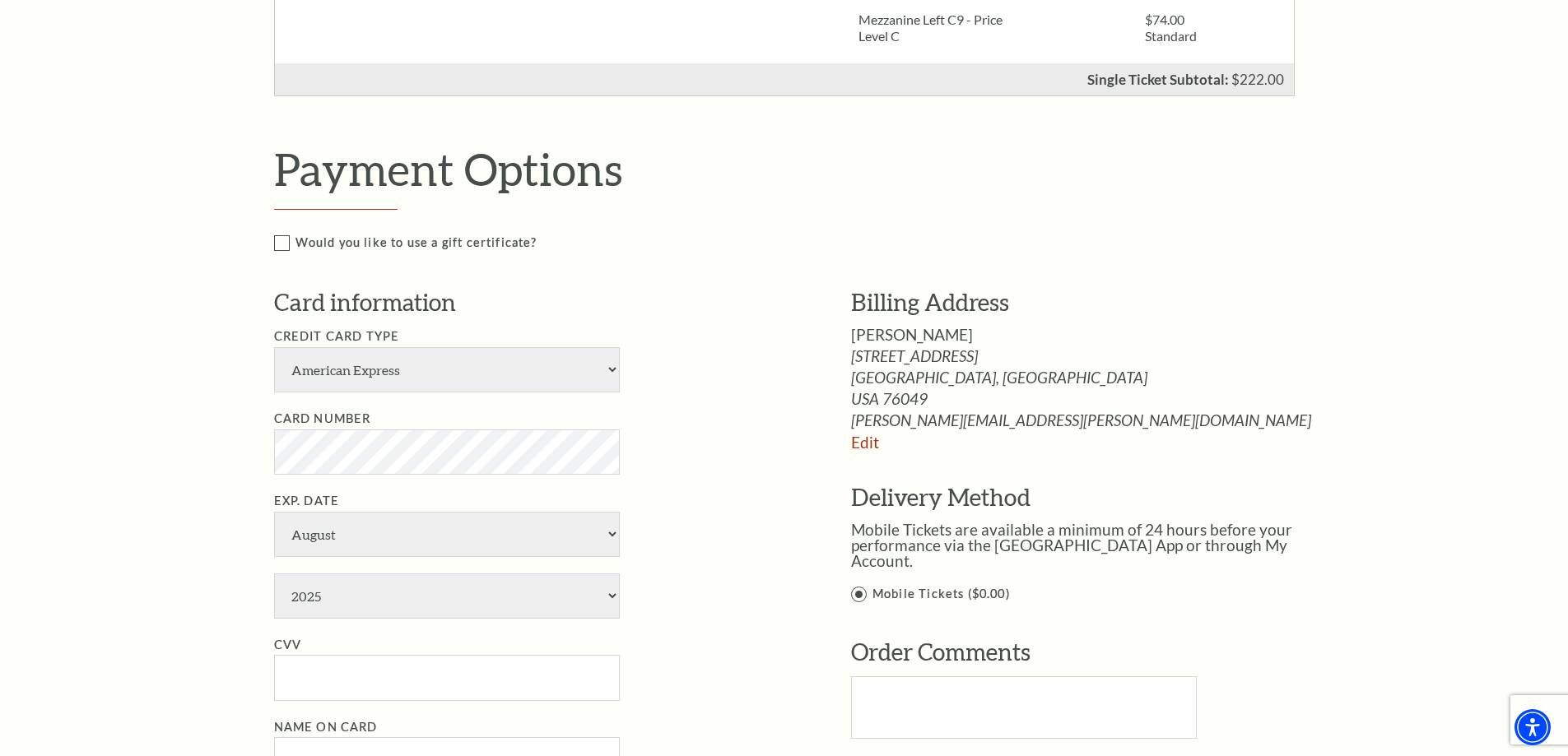
scroll to position [741, 0]
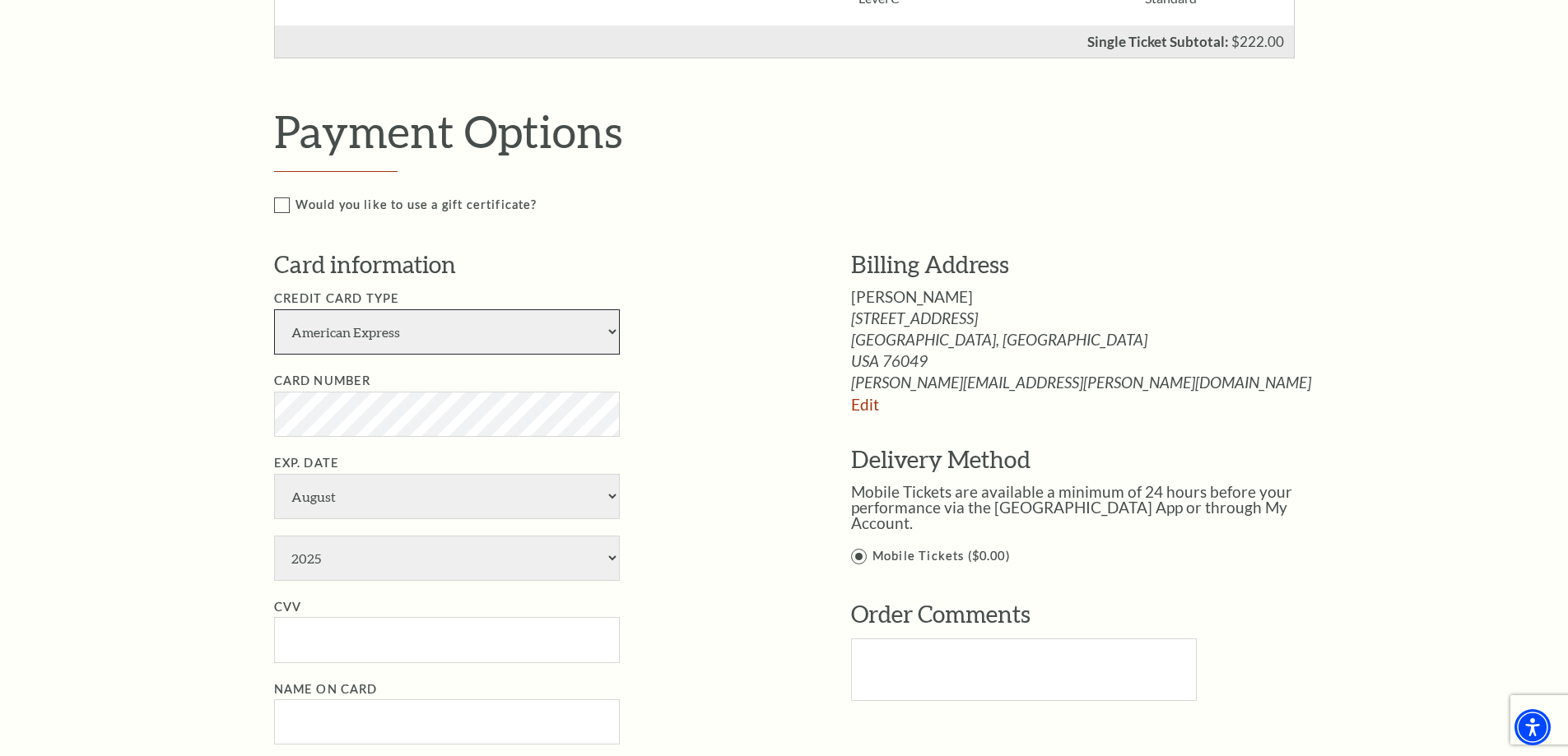
click at [610, 332] on select "American Express Visa Master Card Discover" at bounding box center [447, 332] width 346 height 46
select select "24"
click at [274, 310] on select "American Express Visa Master Card Discover" at bounding box center [447, 332] width 346 height 46
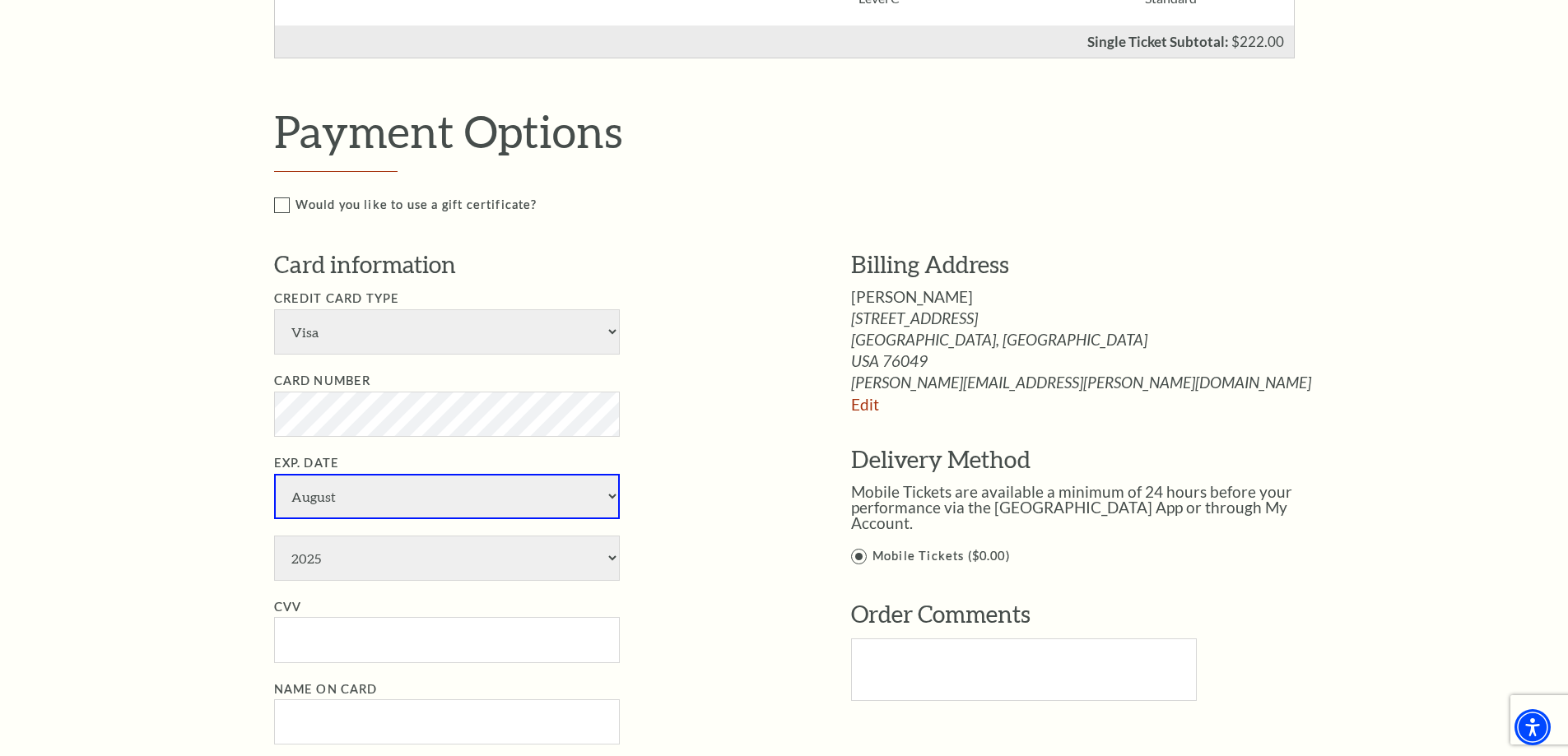
click at [445, 495] on select "January February March April May June July August September October November De…" at bounding box center [447, 497] width 346 height 46
select select "2"
click at [274, 474] on select "January February March April May June July August September October November De…" at bounding box center [447, 497] width 346 height 46
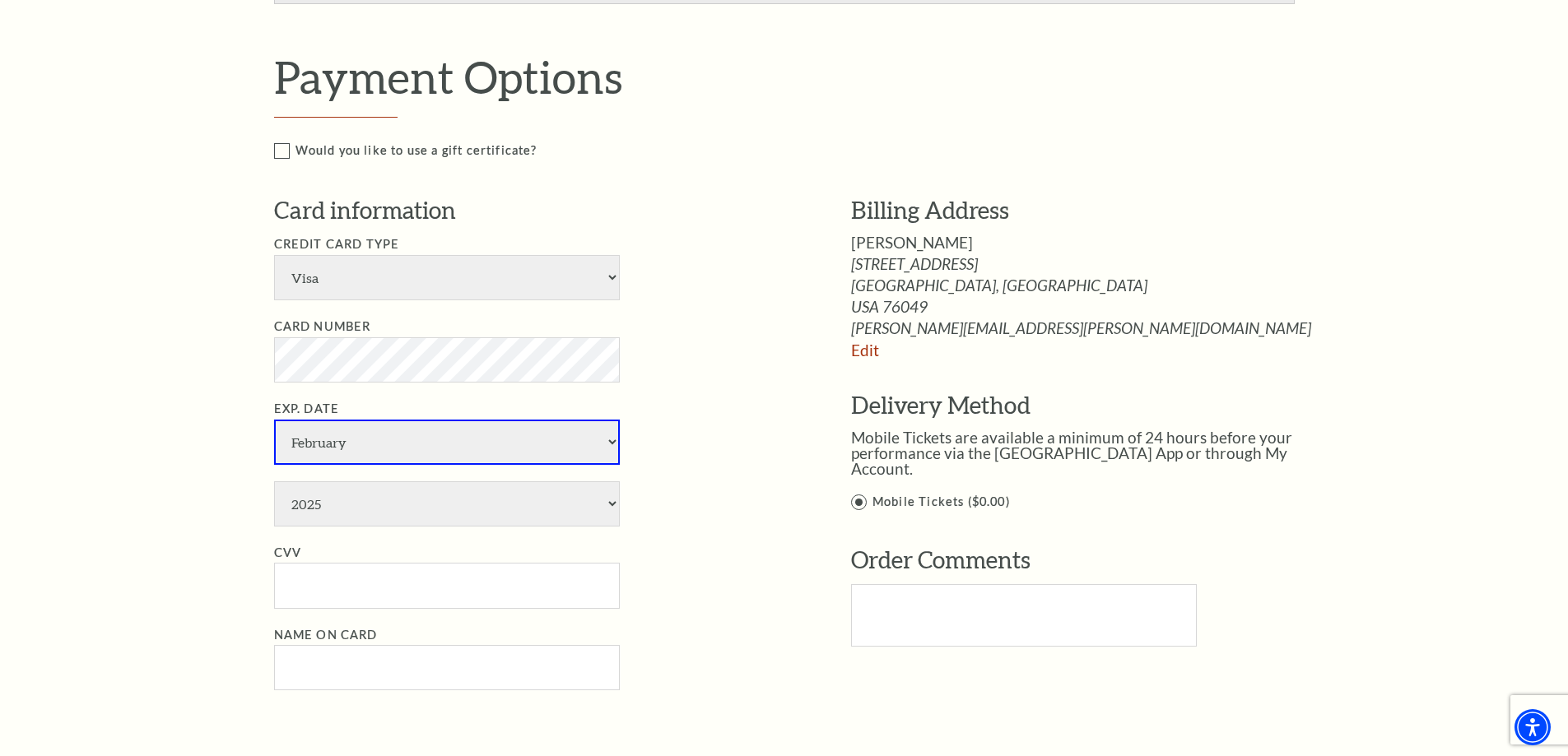
scroll to position [823, 0]
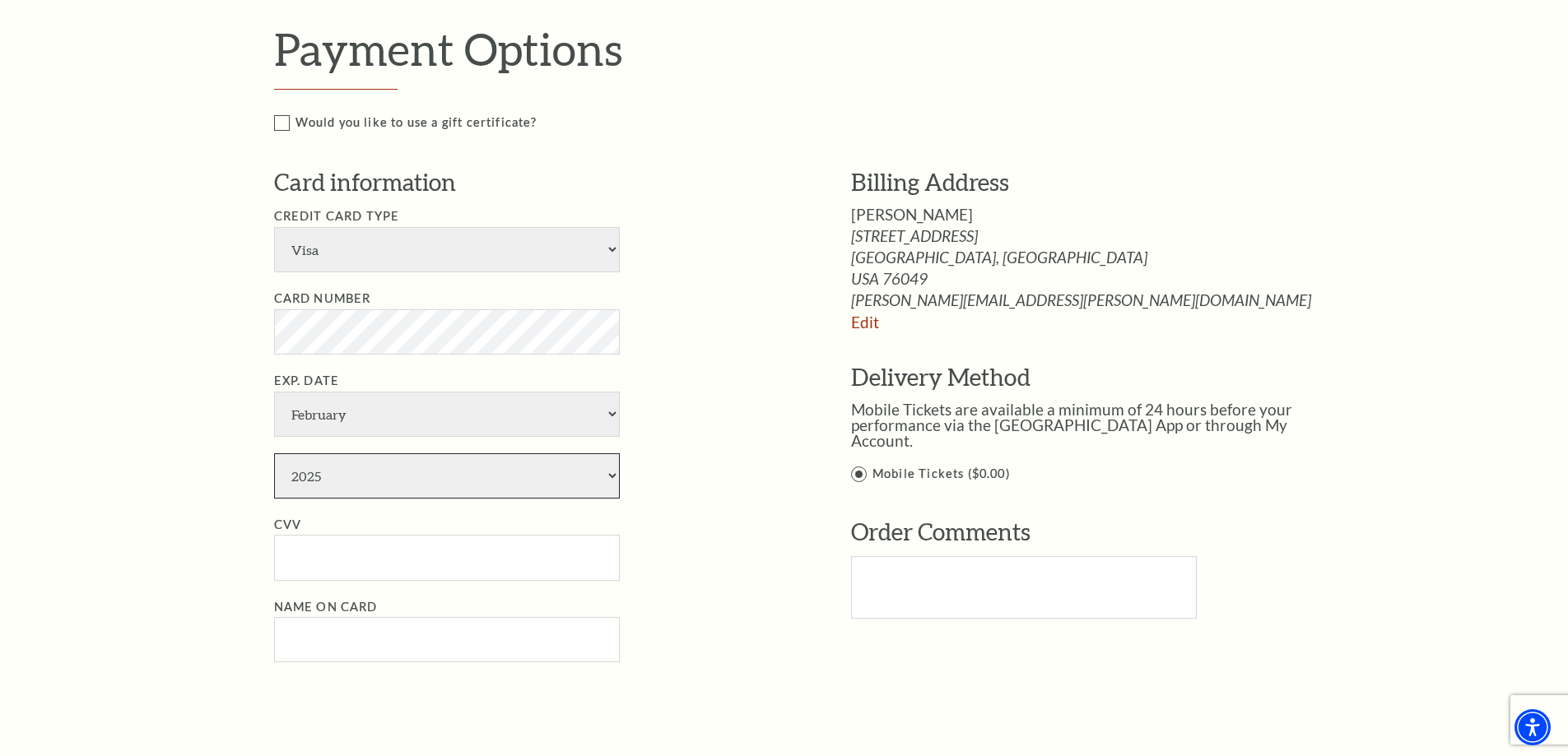
drag, startPoint x: 400, startPoint y: 472, endPoint x: 354, endPoint y: 386, distance: 97.5
click at [400, 472] on select "2025 2026 2027 2028 2029 2030 2031 2032 2033 2034" at bounding box center [447, 476] width 346 height 46
select select "2026"
click at [274, 453] on select "2025 2026 2027 2028 2029 2030 2031 2032 2033 2034" at bounding box center [447, 476] width 346 height 46
click at [322, 558] on input "CVV" at bounding box center [447, 558] width 346 height 46
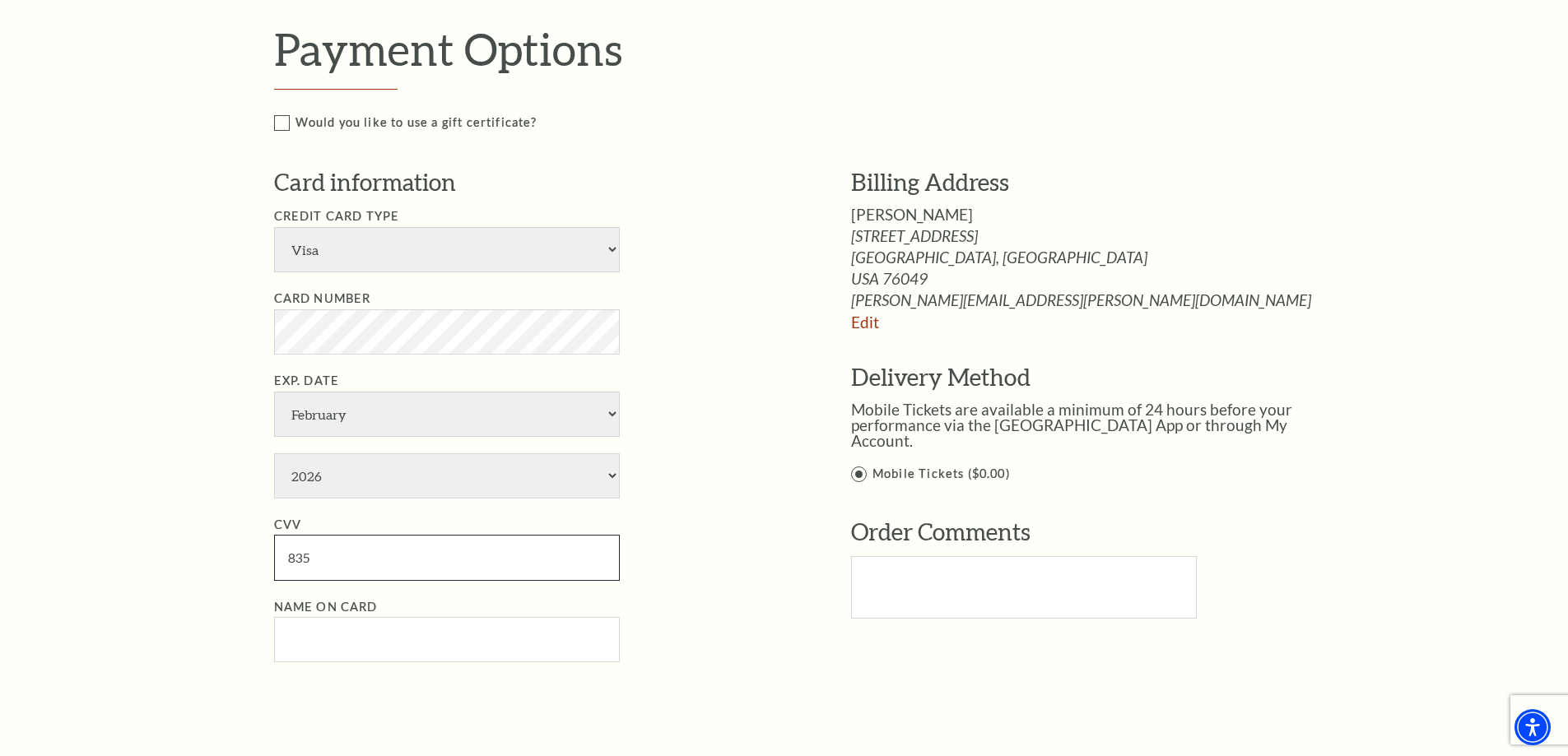
type input "835"
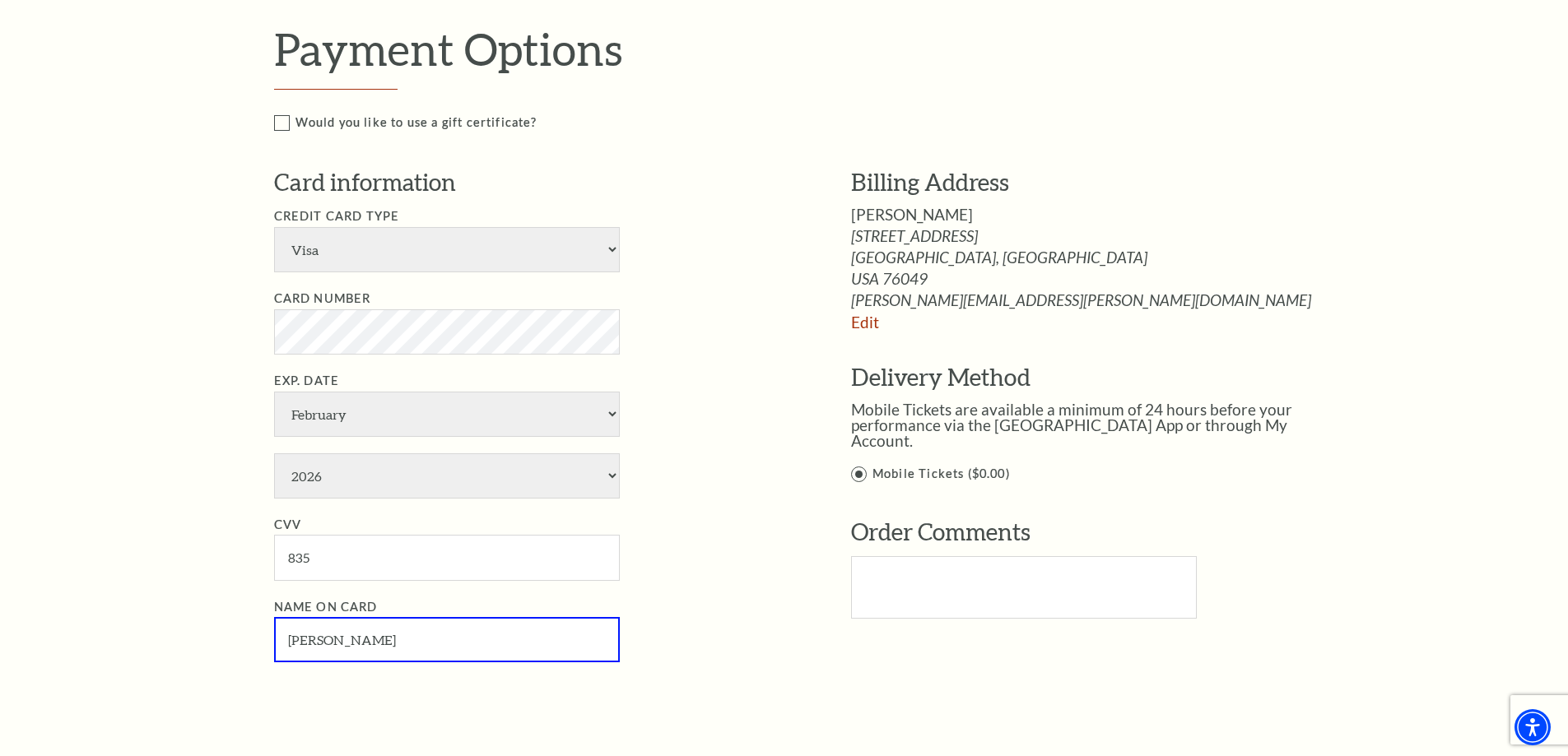
type input "Jennifer K Wiggins"
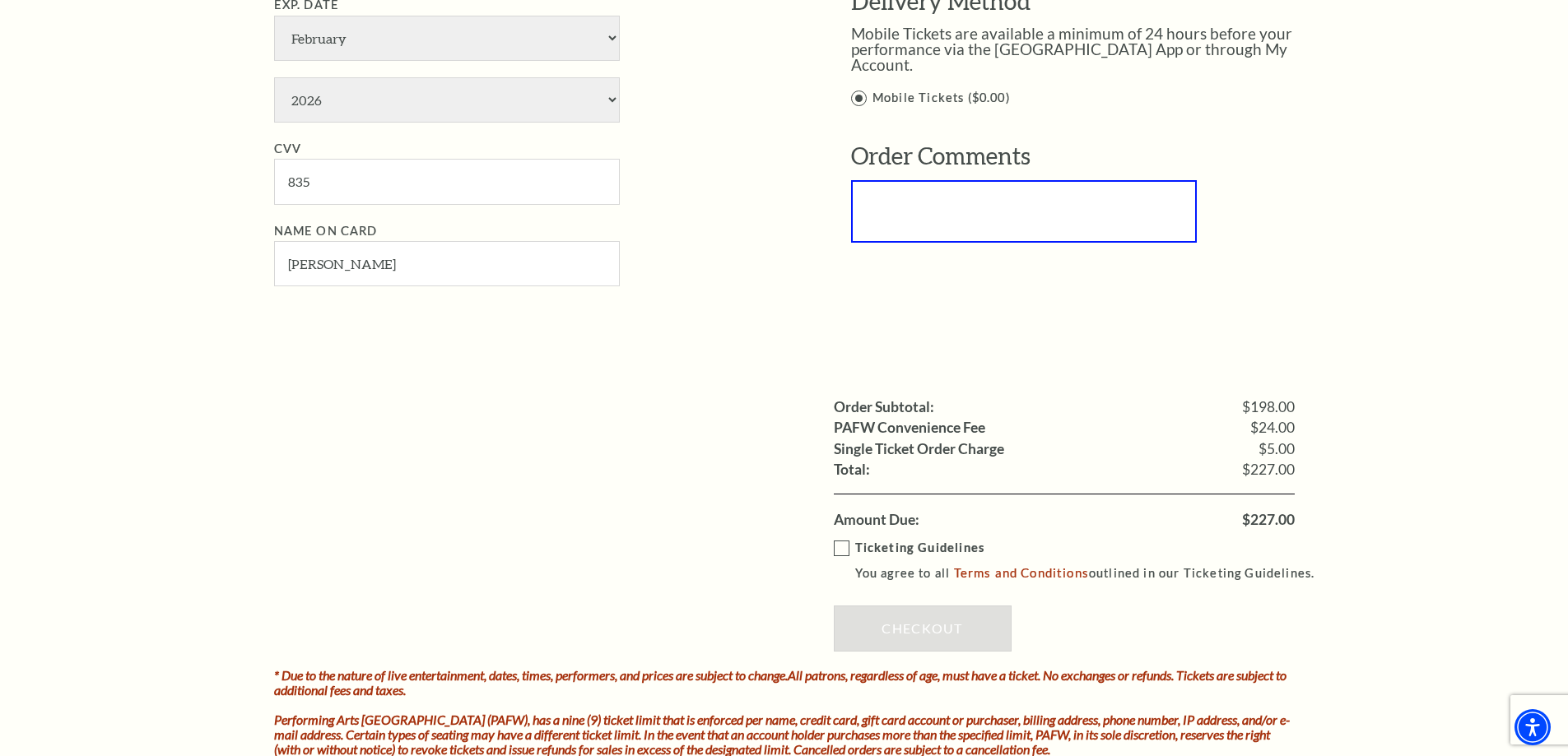
scroll to position [1234, 0]
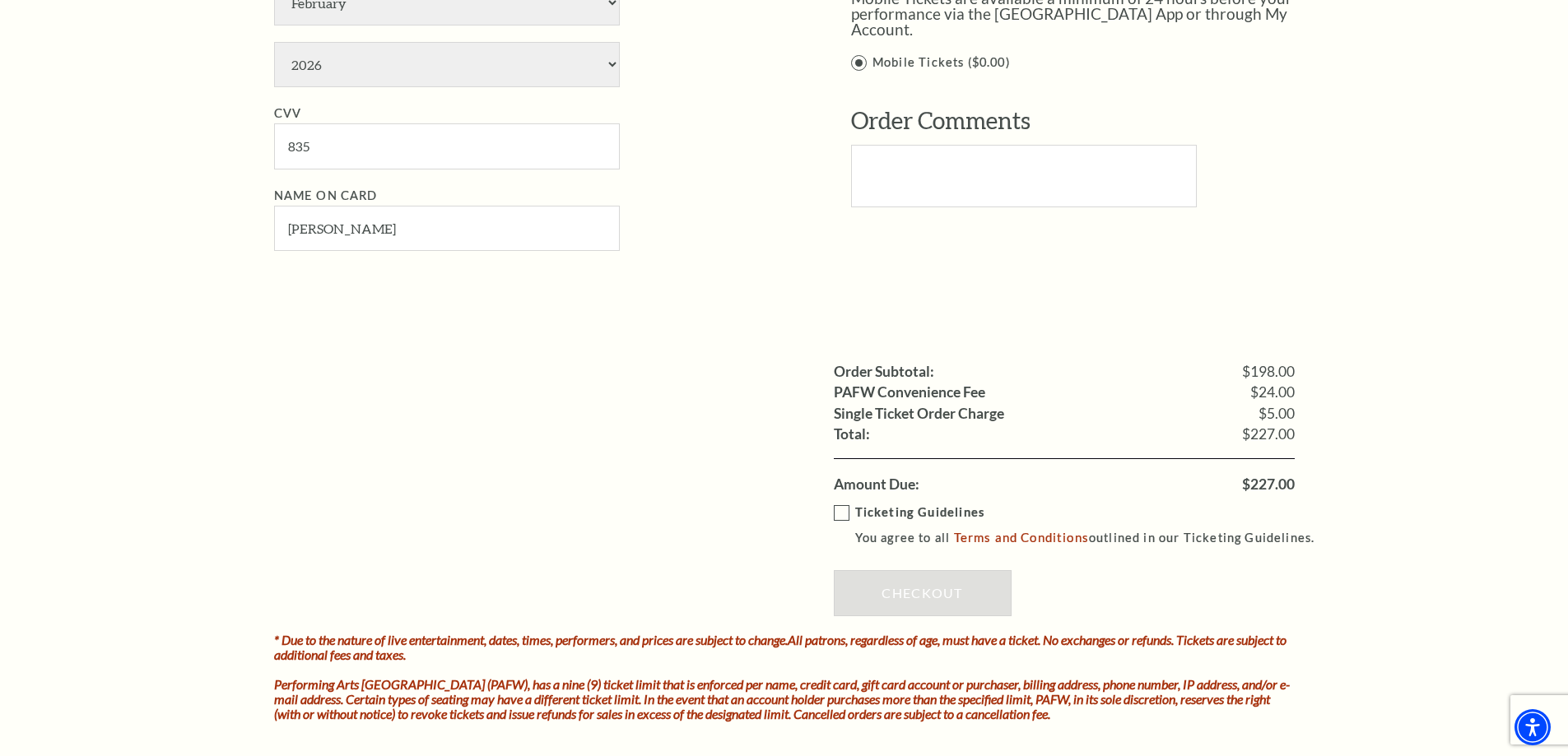
click at [845, 513] on label "Ticketing Guidelines You agree to all Terms and Conditions outlined in our Tick…" at bounding box center [1082, 526] width 496 height 46
click at [0, 0] on input "Ticketing Guidelines You agree to all Terms and Conditions outlined in our Tick…" at bounding box center [0, 0] width 0 height 0
click at [900, 582] on link "Checkout" at bounding box center [922, 593] width 178 height 46
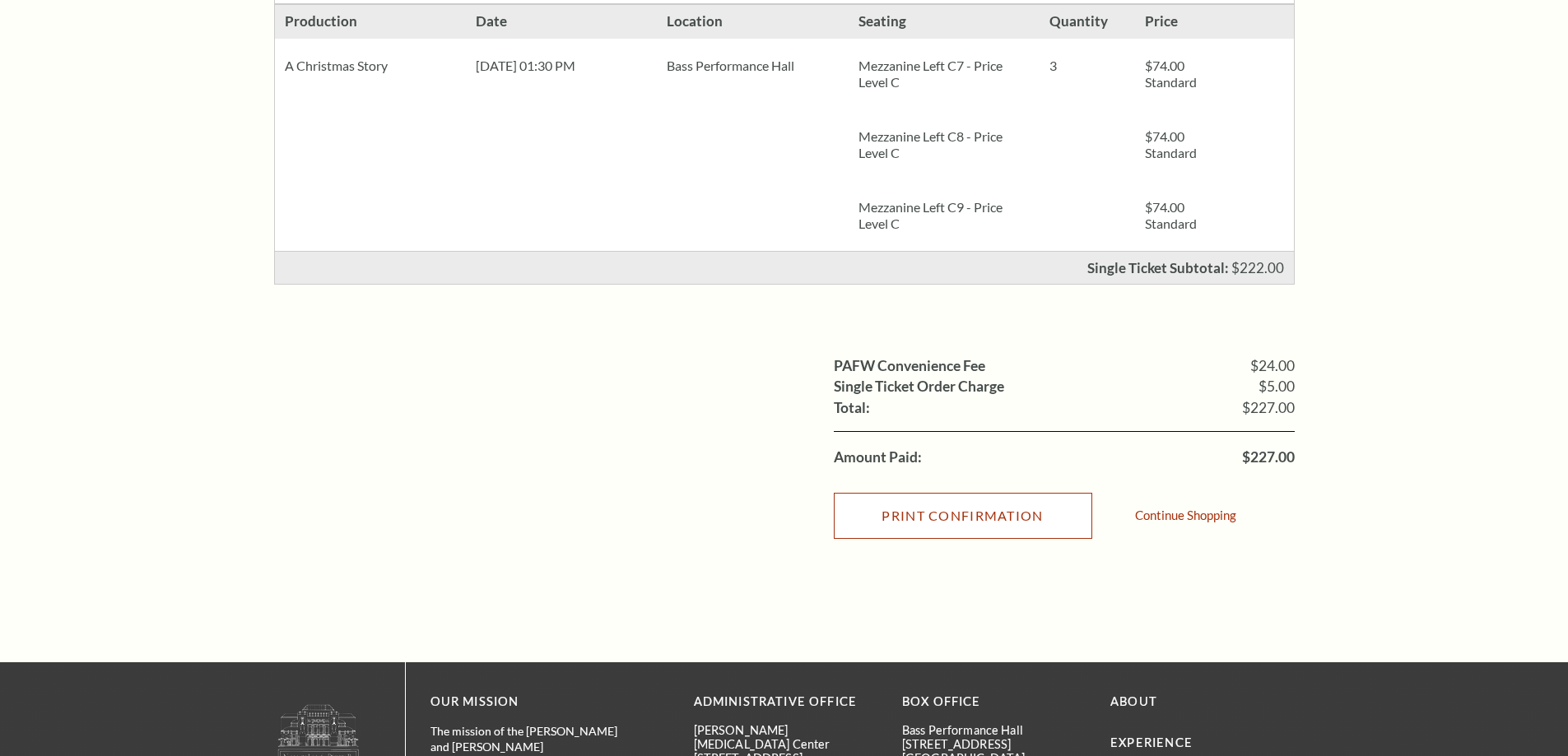
click at [1008, 505] on input "Print Confirmation" at bounding box center [963, 516] width 258 height 46
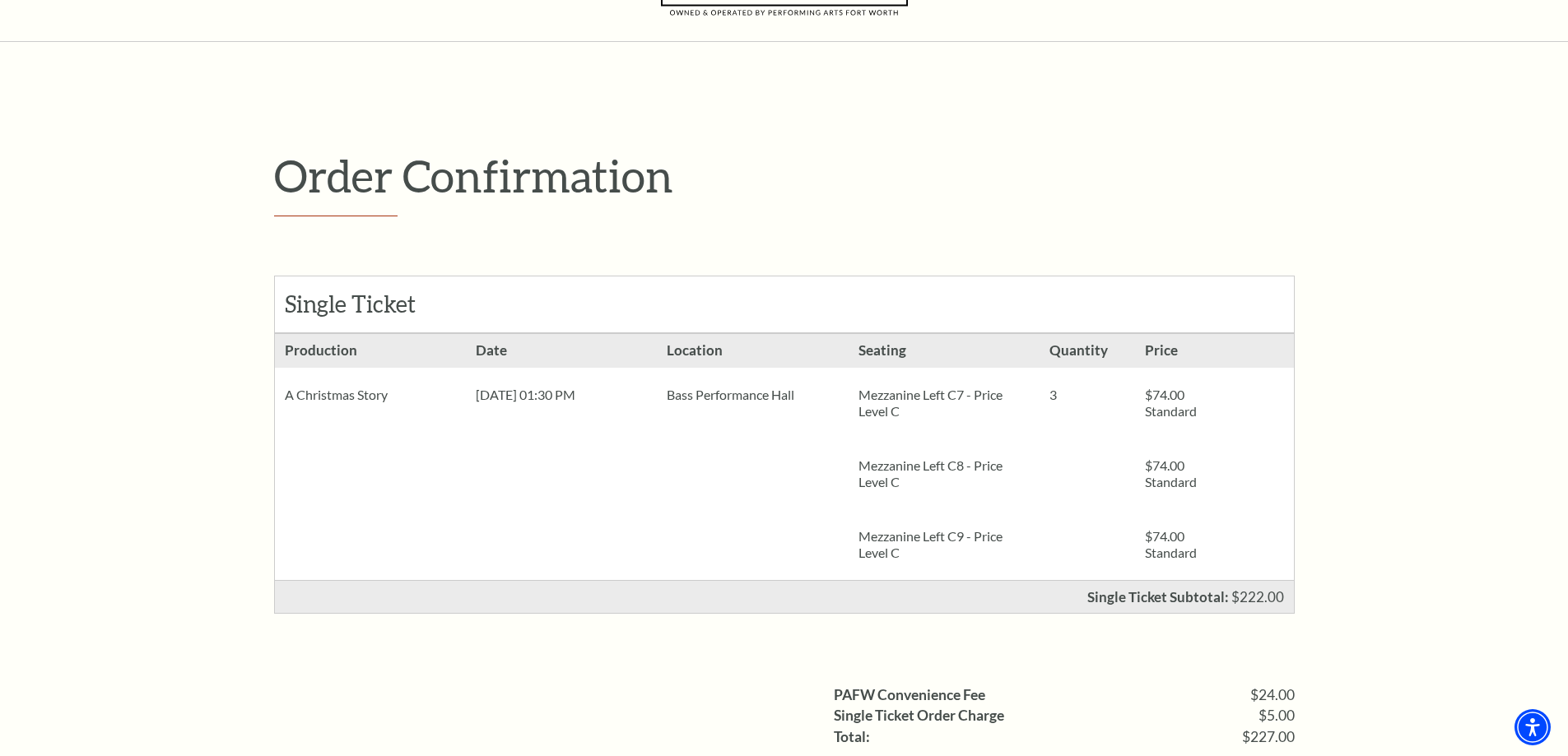
scroll to position [165, 0]
